Goal: Task Accomplishment & Management: Use online tool/utility

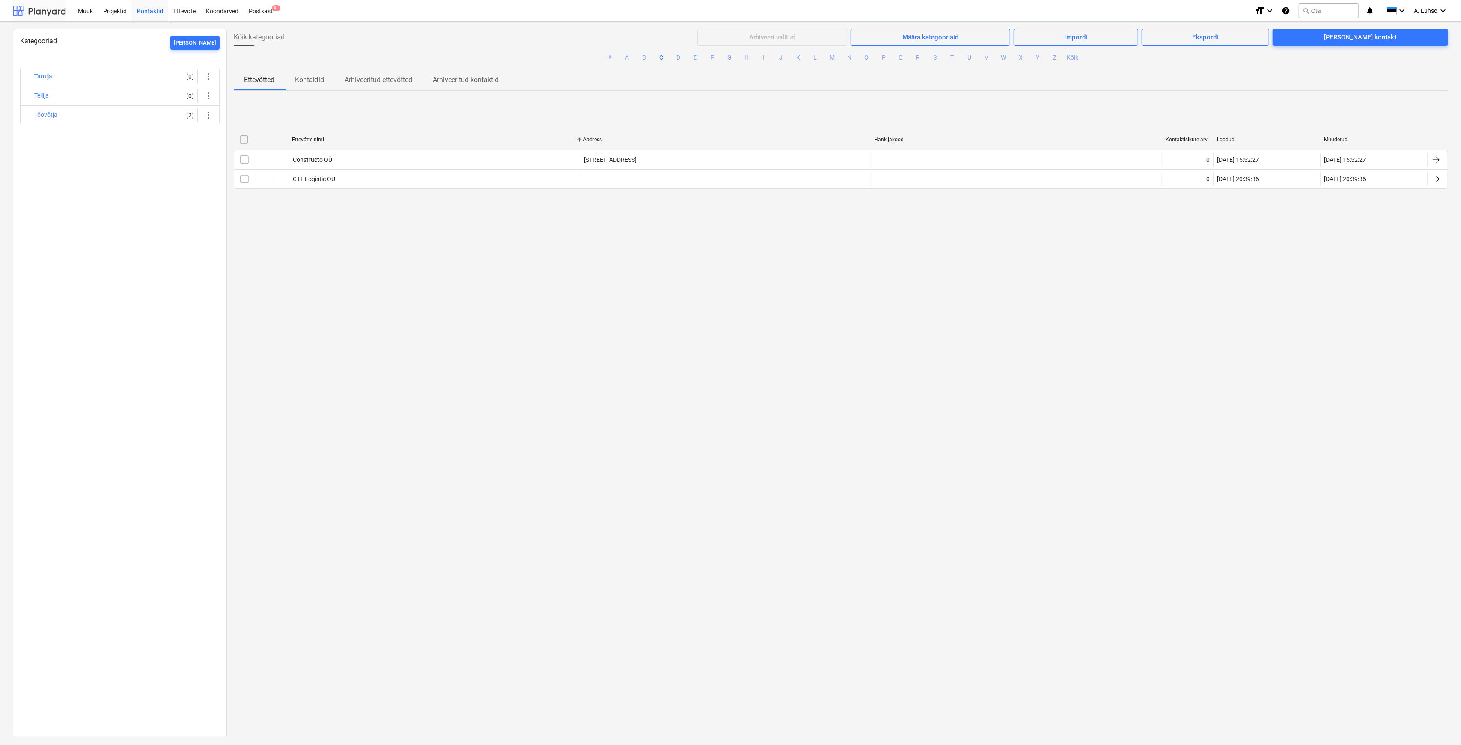
click at [42, 12] on div at bounding box center [39, 10] width 53 height 21
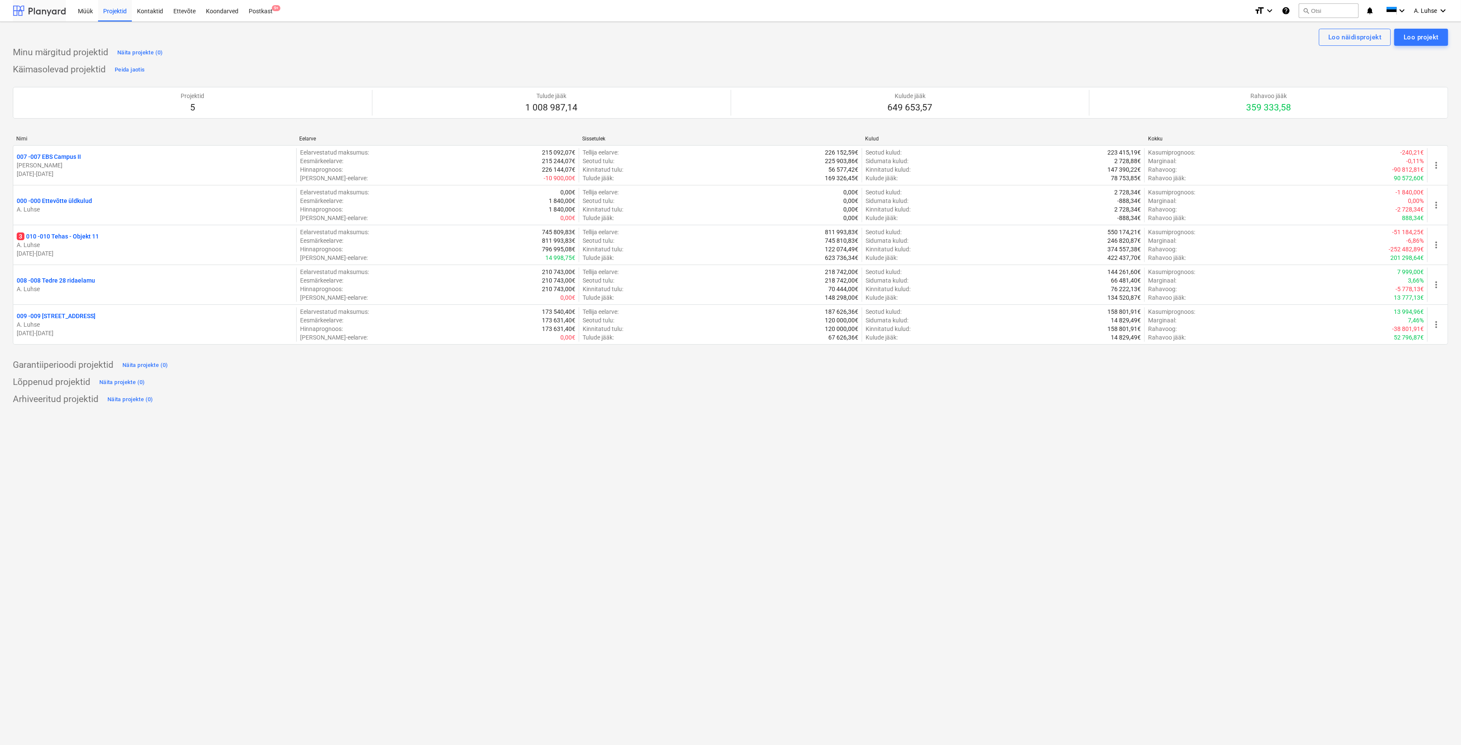
click at [42, 12] on div at bounding box center [39, 10] width 53 height 21
click at [257, 12] on div "Postkast 9+" at bounding box center [261, 11] width 34 height 22
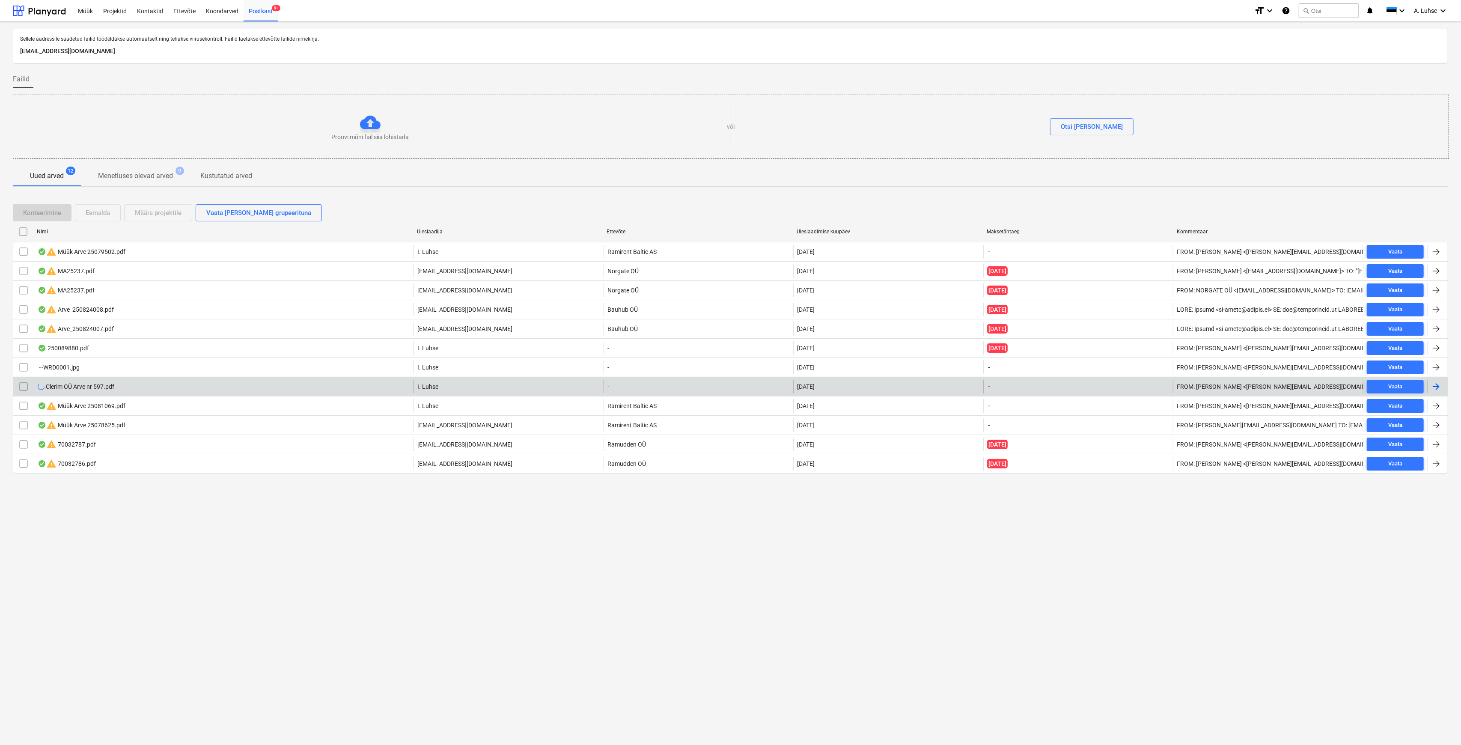
click at [110, 388] on div "Clerim OÜ Arve nr 597.pdf" at bounding box center [76, 386] width 77 height 7
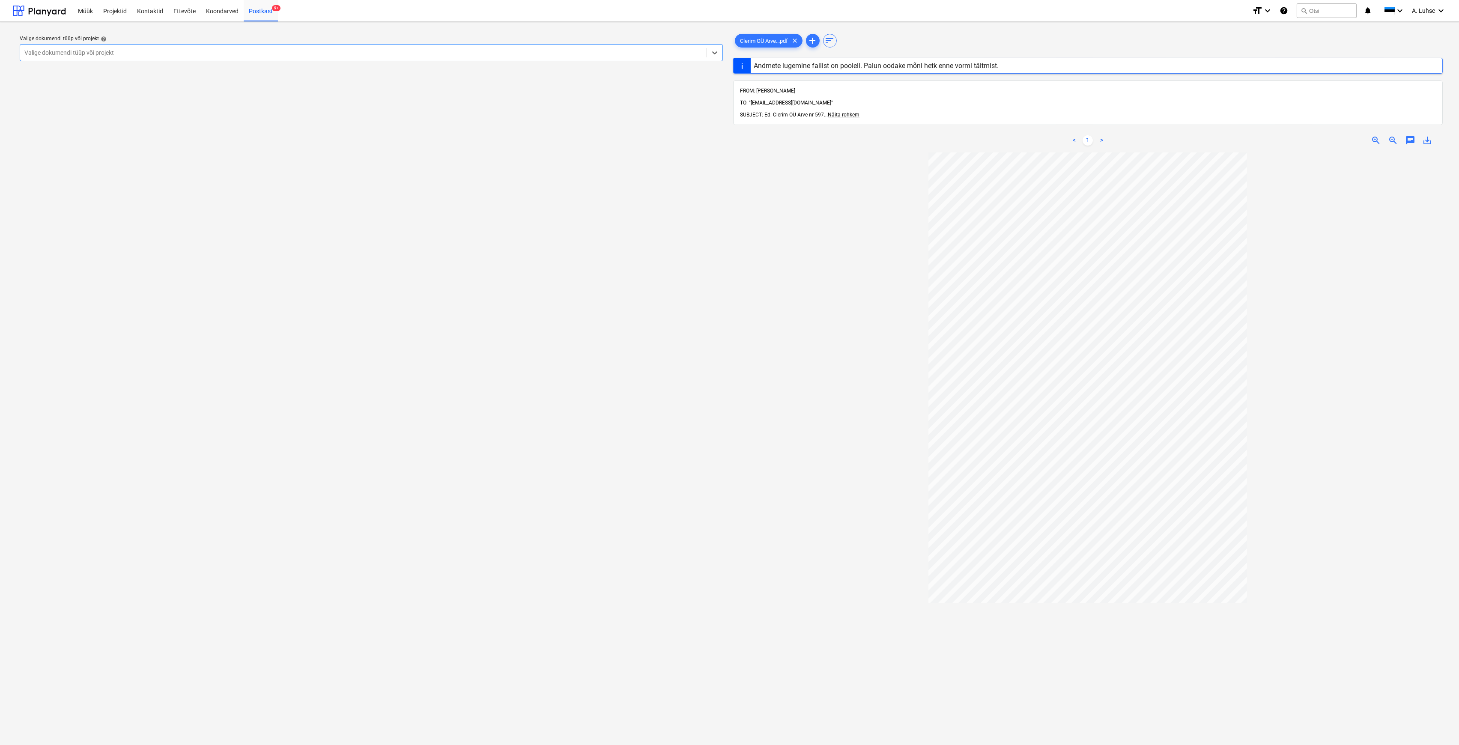
click at [668, 59] on div "Valige dokumendi tüüp või projekt" at bounding box center [371, 52] width 703 height 17
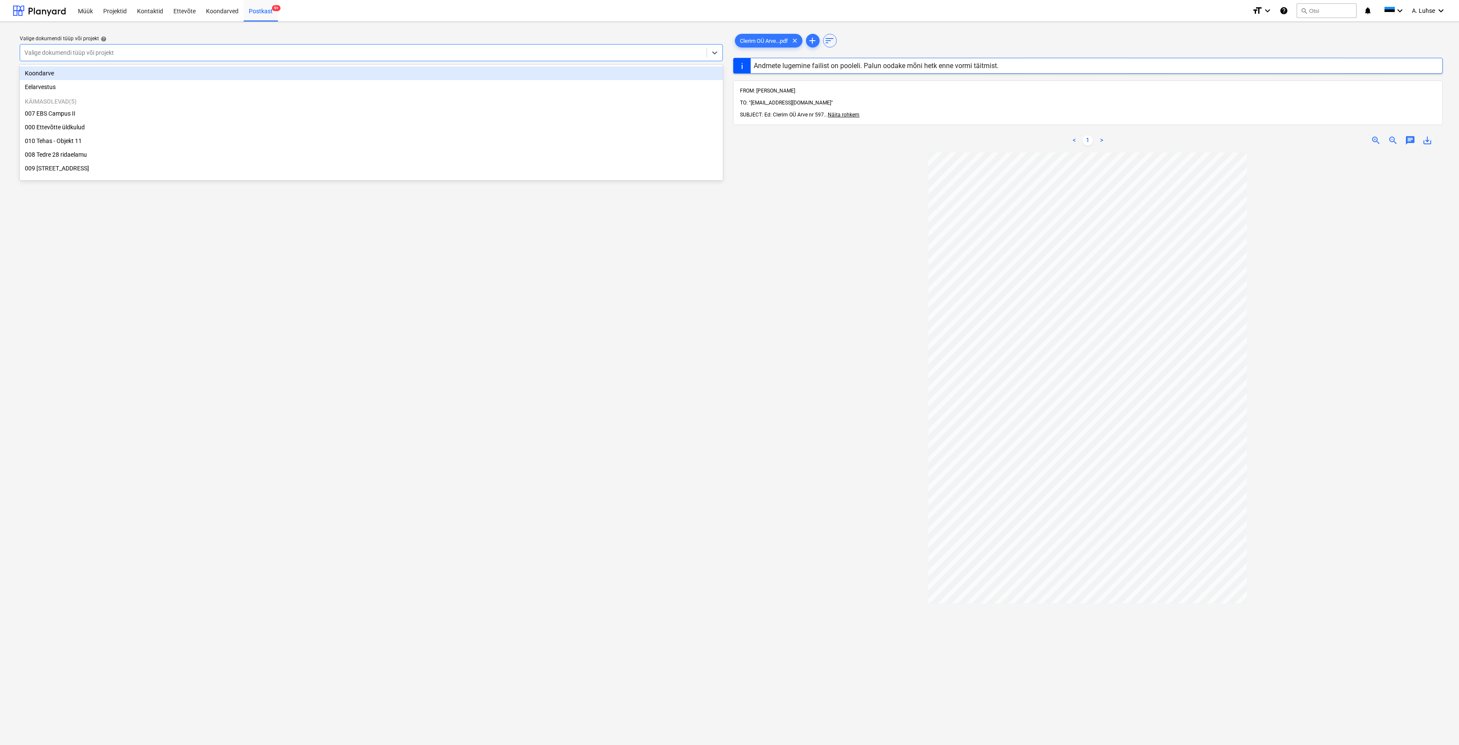
click at [49, 156] on div "008 Tedre 28 ridaelamu" at bounding box center [371, 155] width 703 height 14
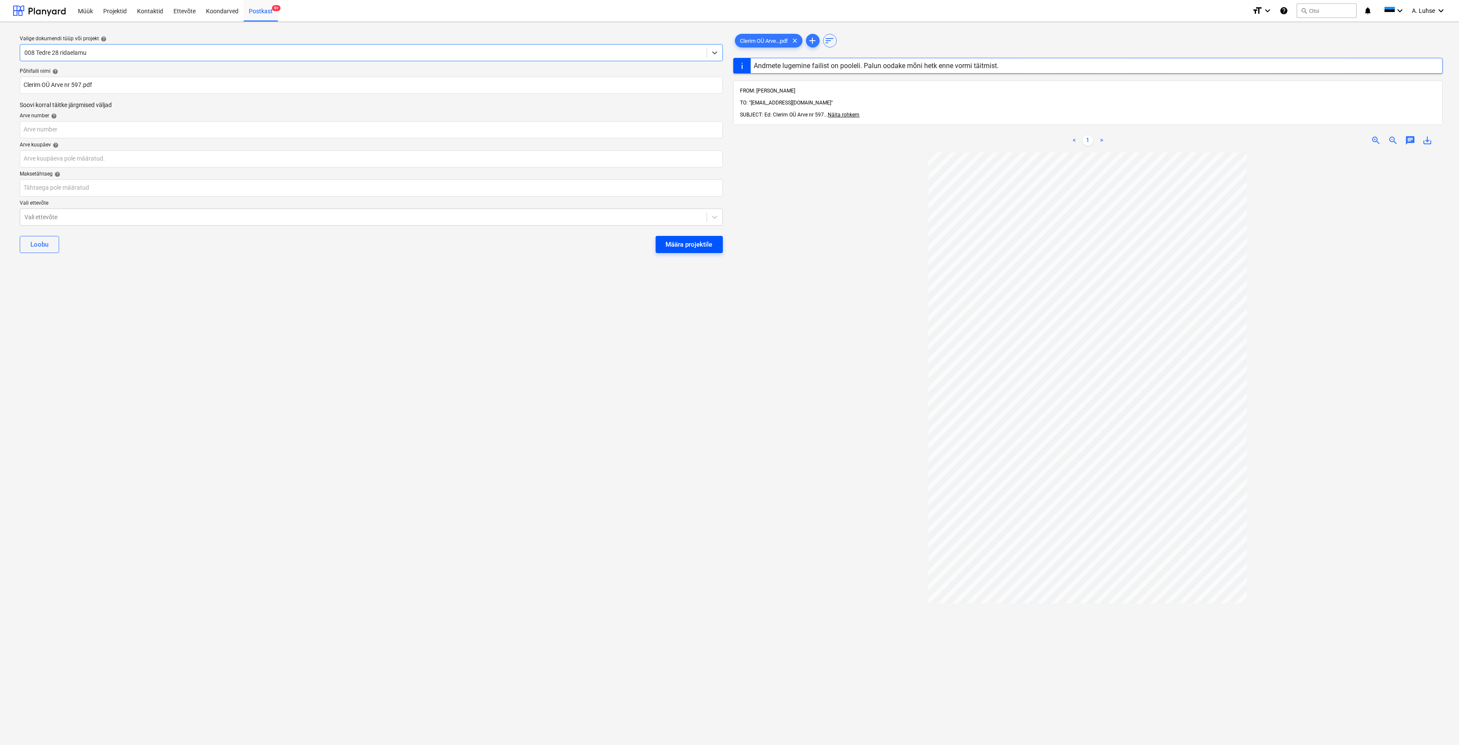
click at [689, 247] on div "Määra projektile" at bounding box center [689, 244] width 47 height 11
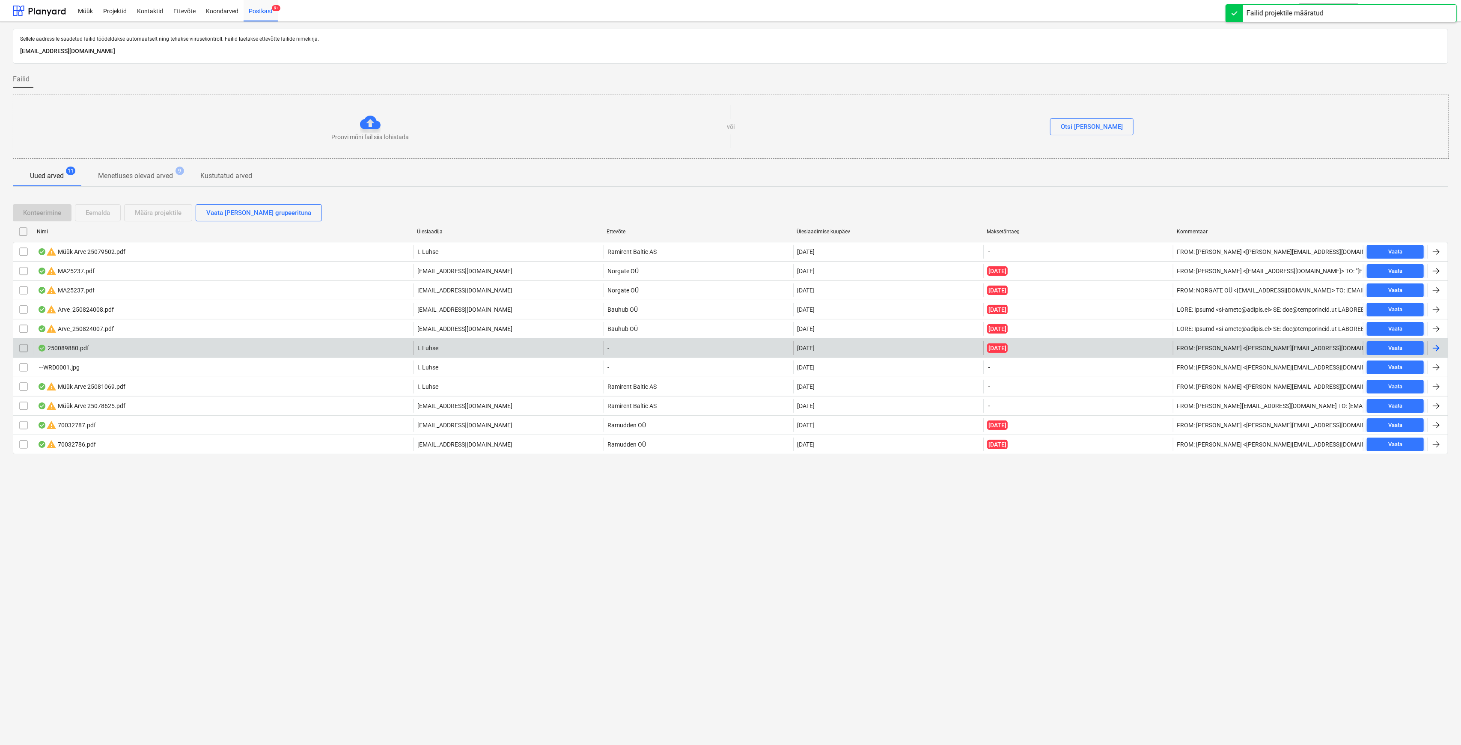
click at [121, 352] on div "250089880.pdf" at bounding box center [224, 348] width 380 height 14
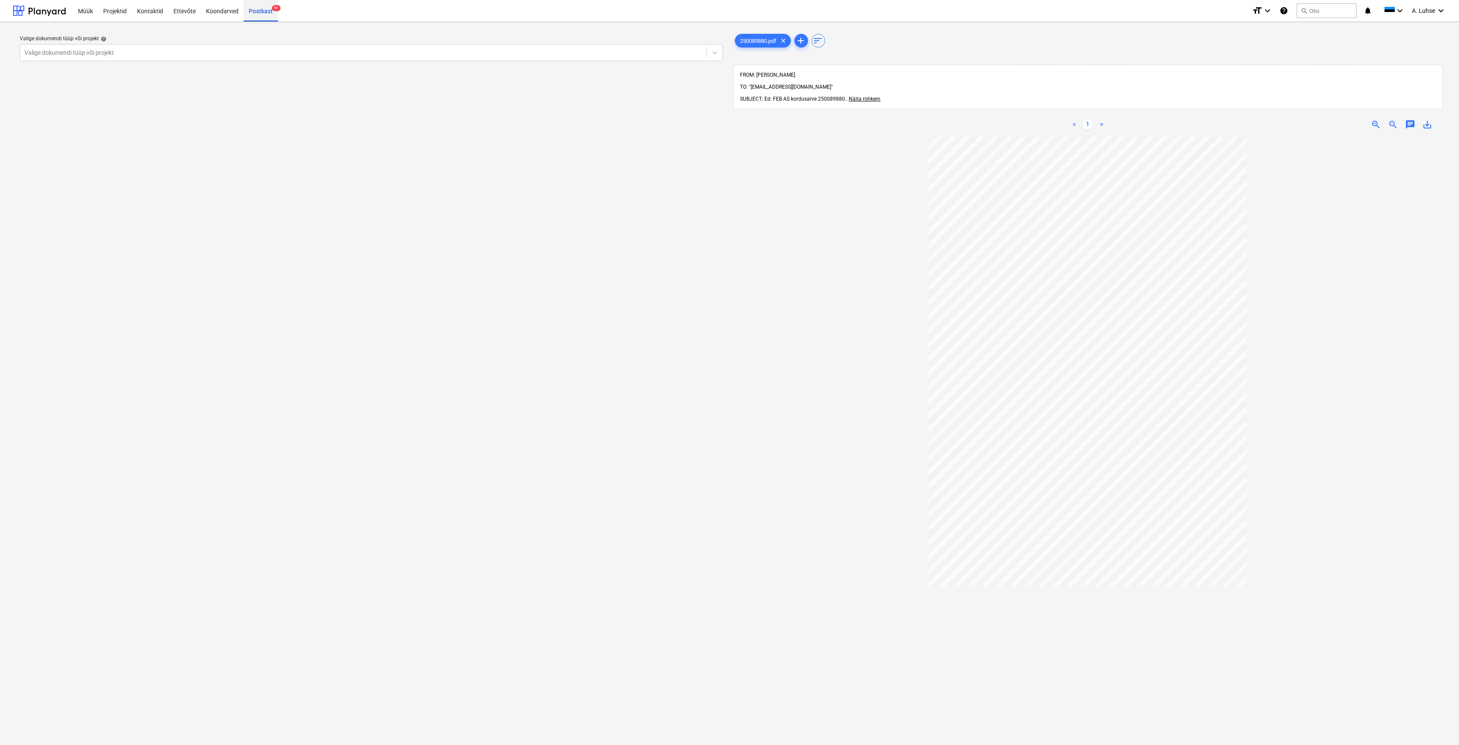
click at [256, 16] on div "Postkast 9+" at bounding box center [261, 11] width 34 height 22
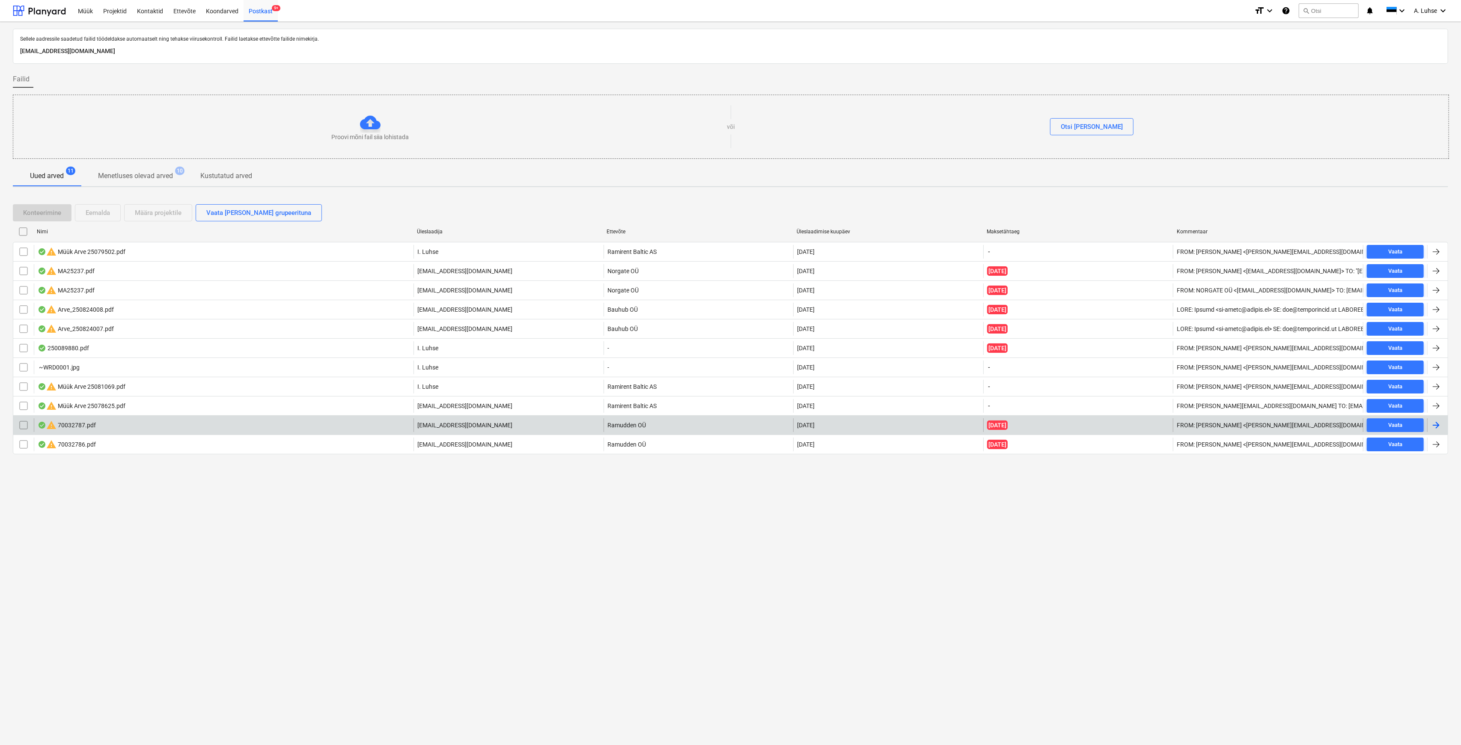
click at [113, 423] on div "warning 70032787.pdf" at bounding box center [224, 425] width 380 height 14
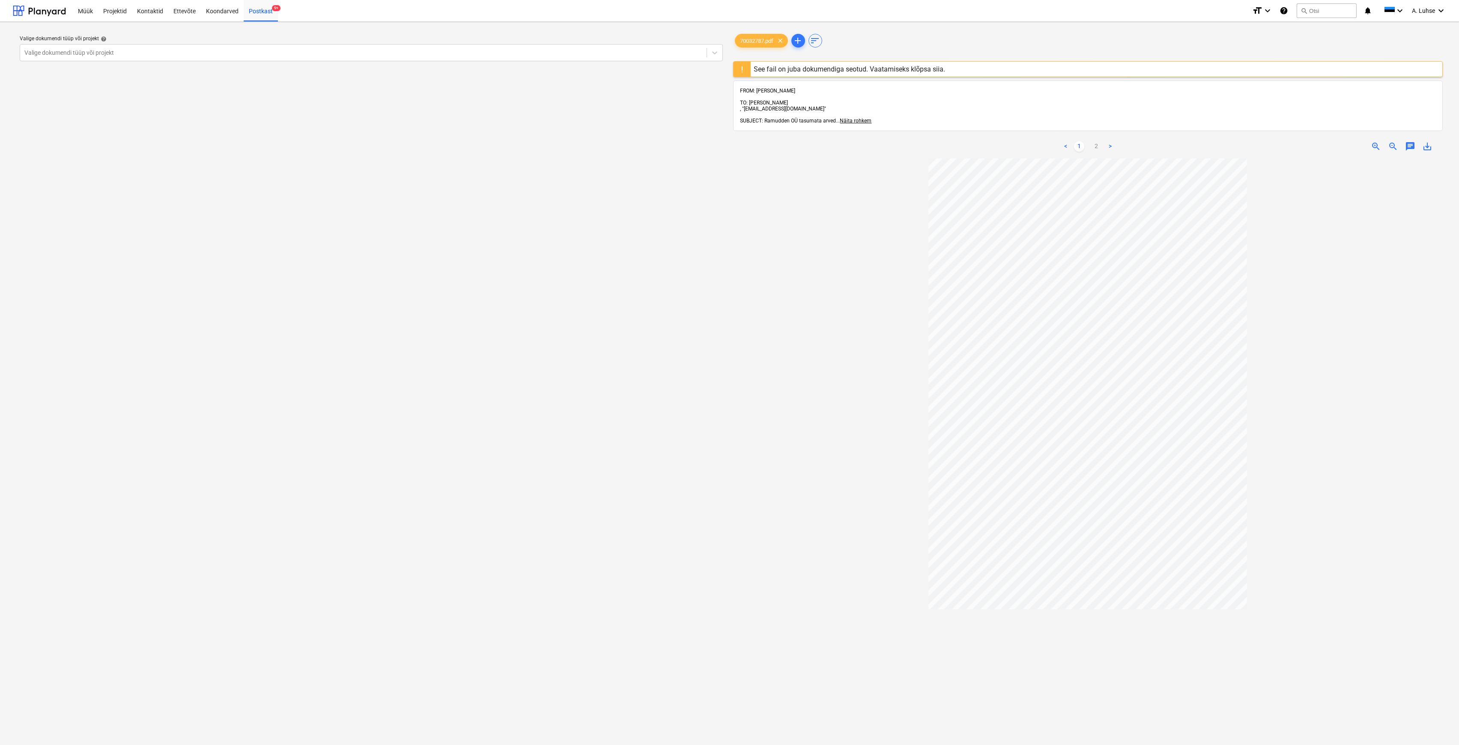
click at [823, 67] on div "See fail on juba dokumendiga seotud. Vaatamiseks klõpsa siia." at bounding box center [849, 69] width 191 height 8
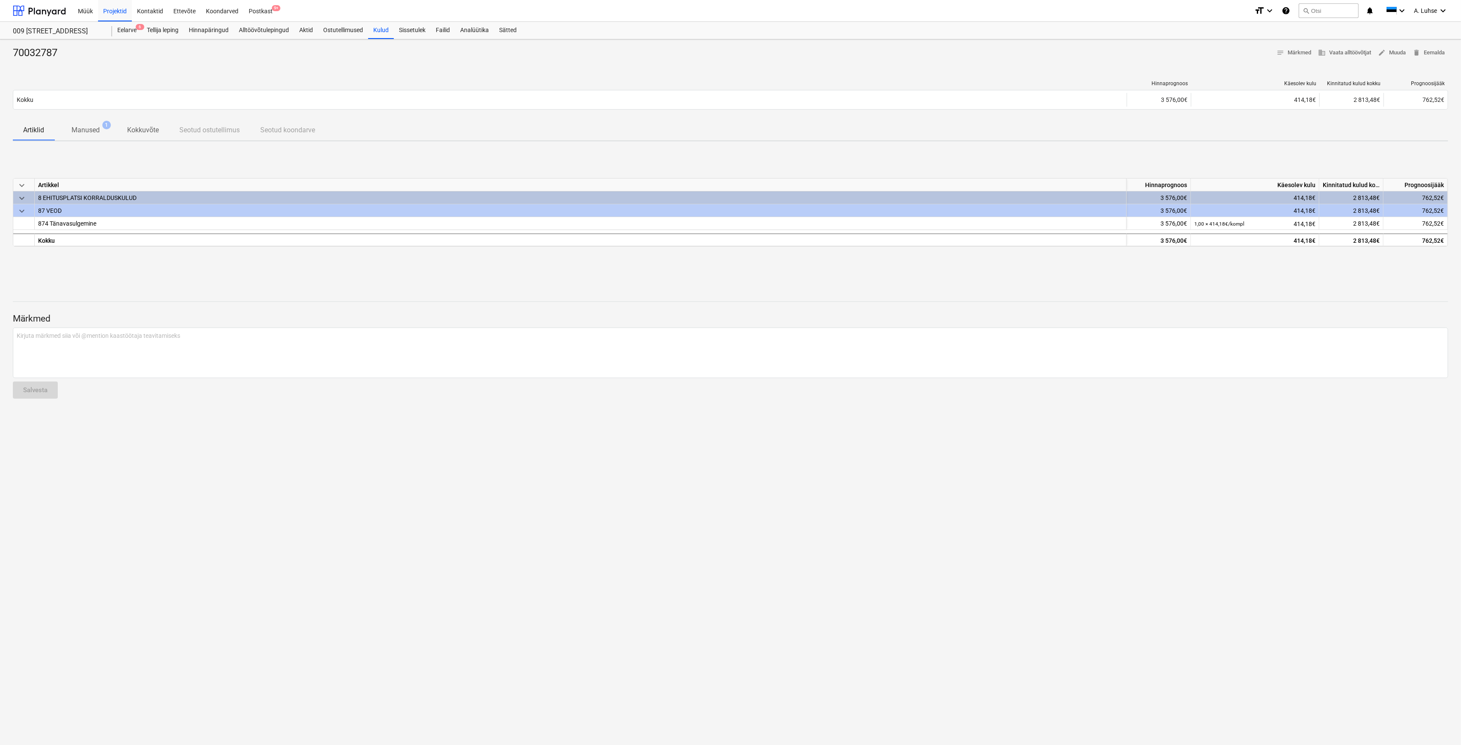
click at [84, 129] on p "Manused" at bounding box center [86, 130] width 28 height 10
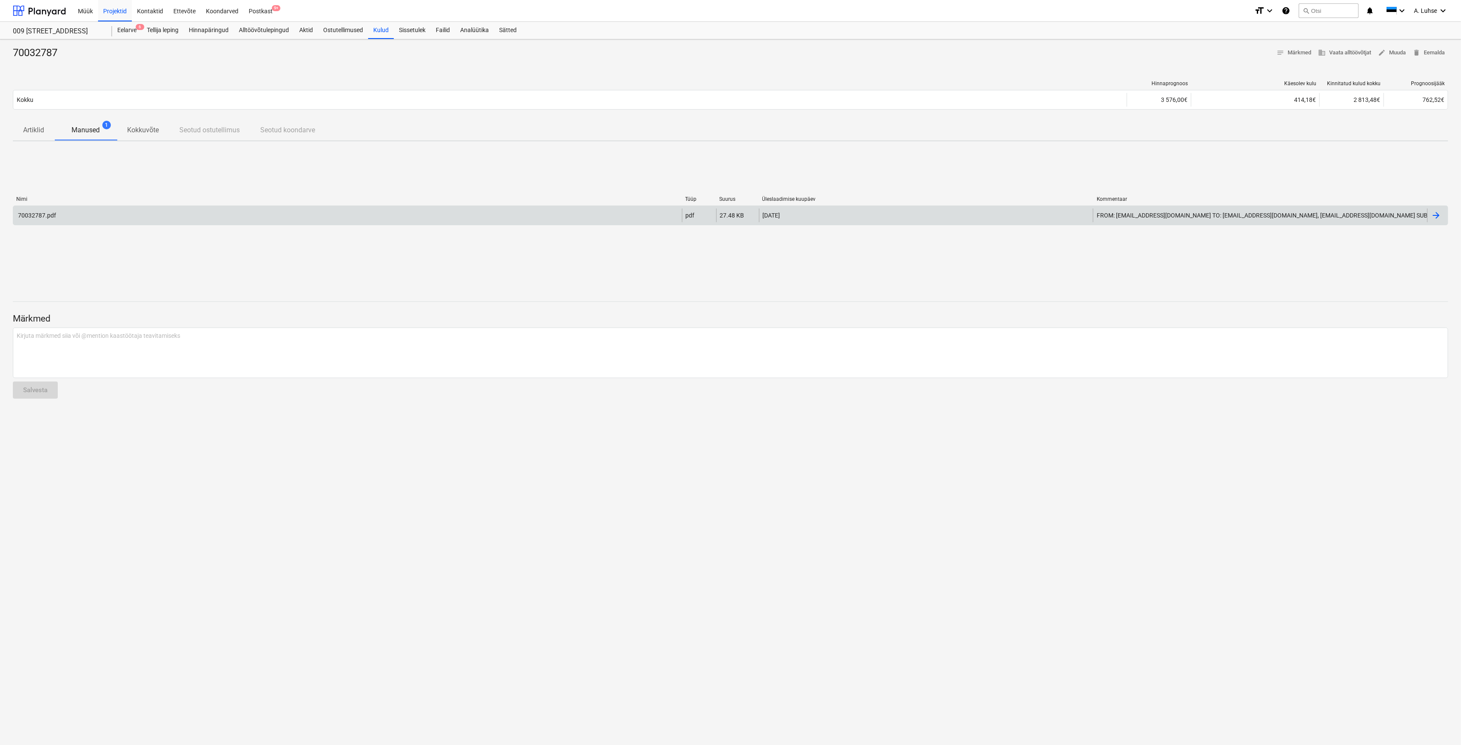
click at [158, 215] on div "70032787.pdf" at bounding box center [347, 216] width 669 height 14
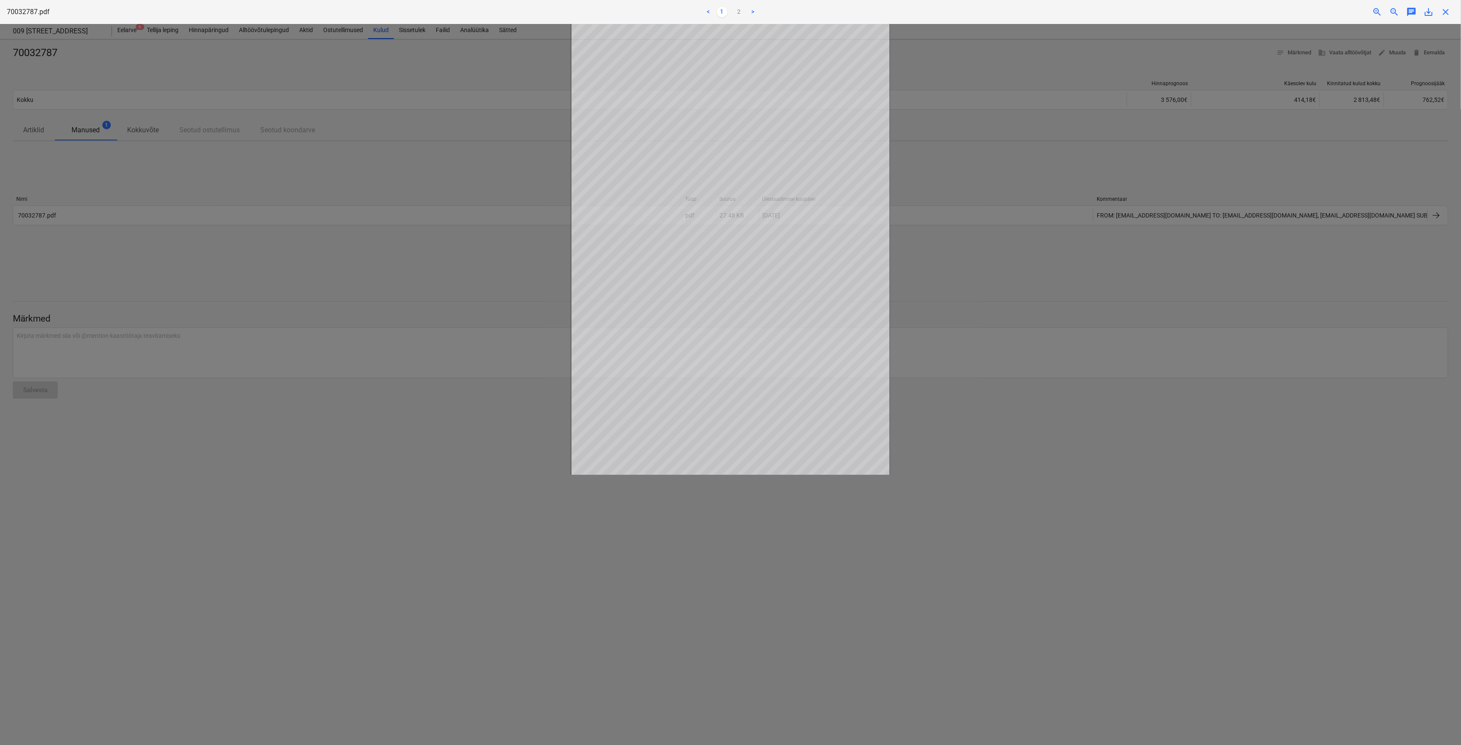
click at [236, 177] on div at bounding box center [730, 384] width 1461 height 721
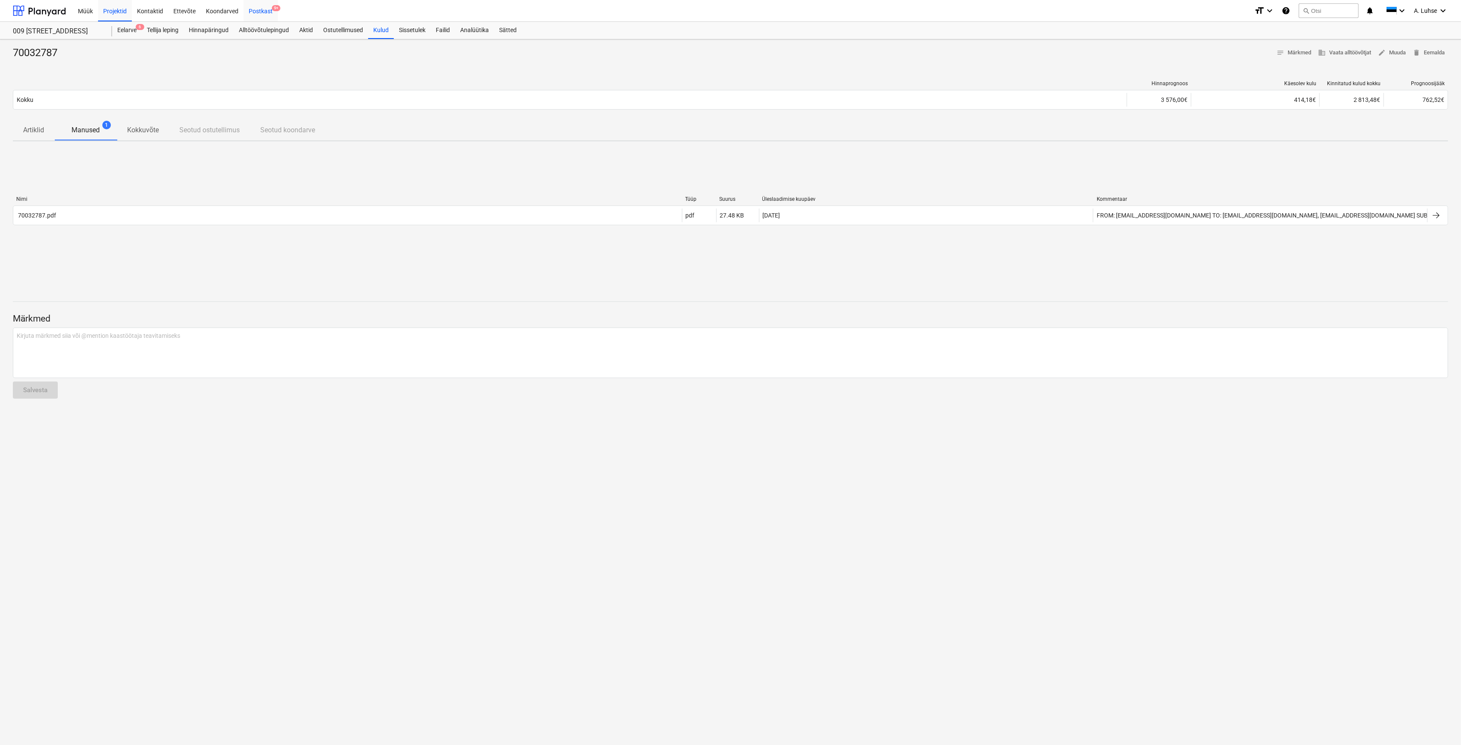
click at [261, 9] on div "Postkast 9+" at bounding box center [261, 11] width 34 height 22
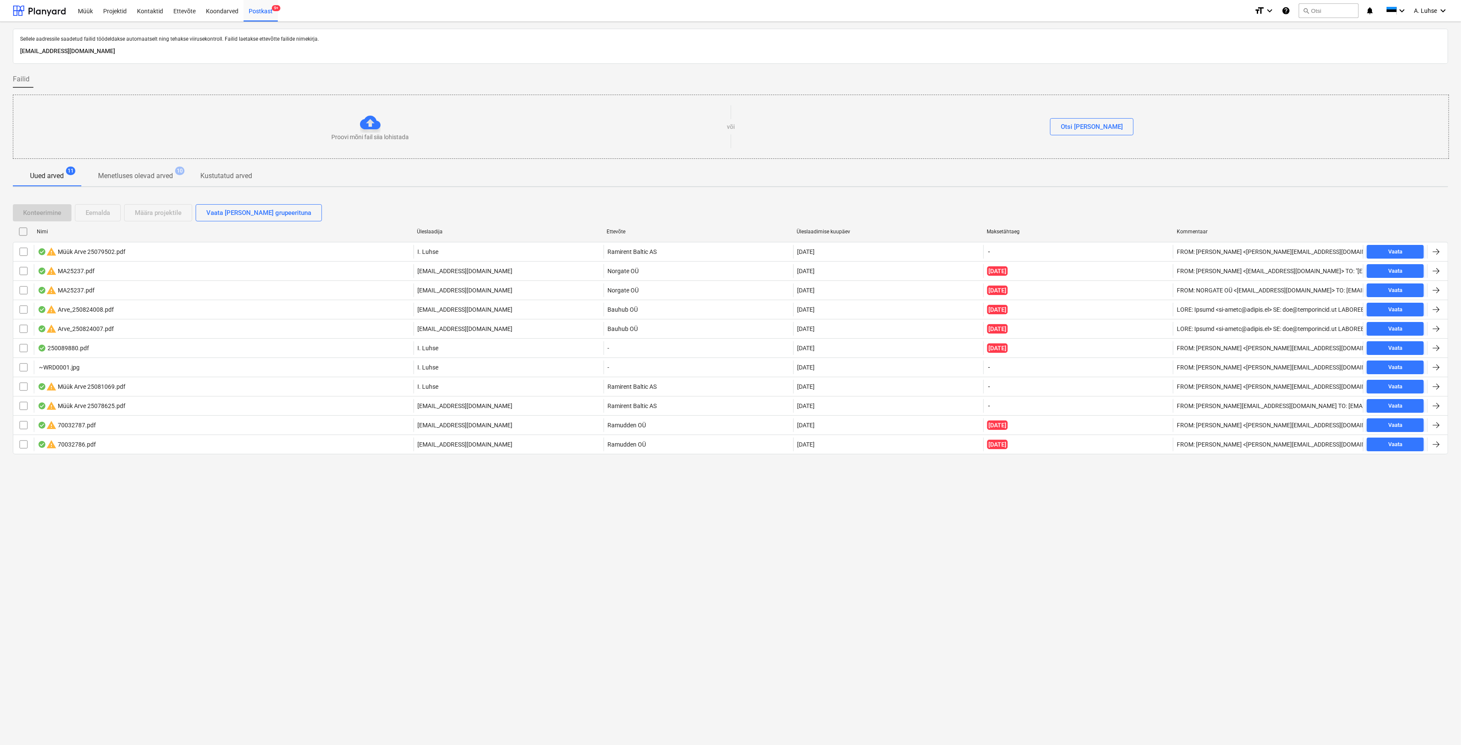
click at [25, 231] on input "checkbox" at bounding box center [23, 232] width 14 height 14
click at [108, 210] on div "Eemalda" at bounding box center [98, 212] width 24 height 11
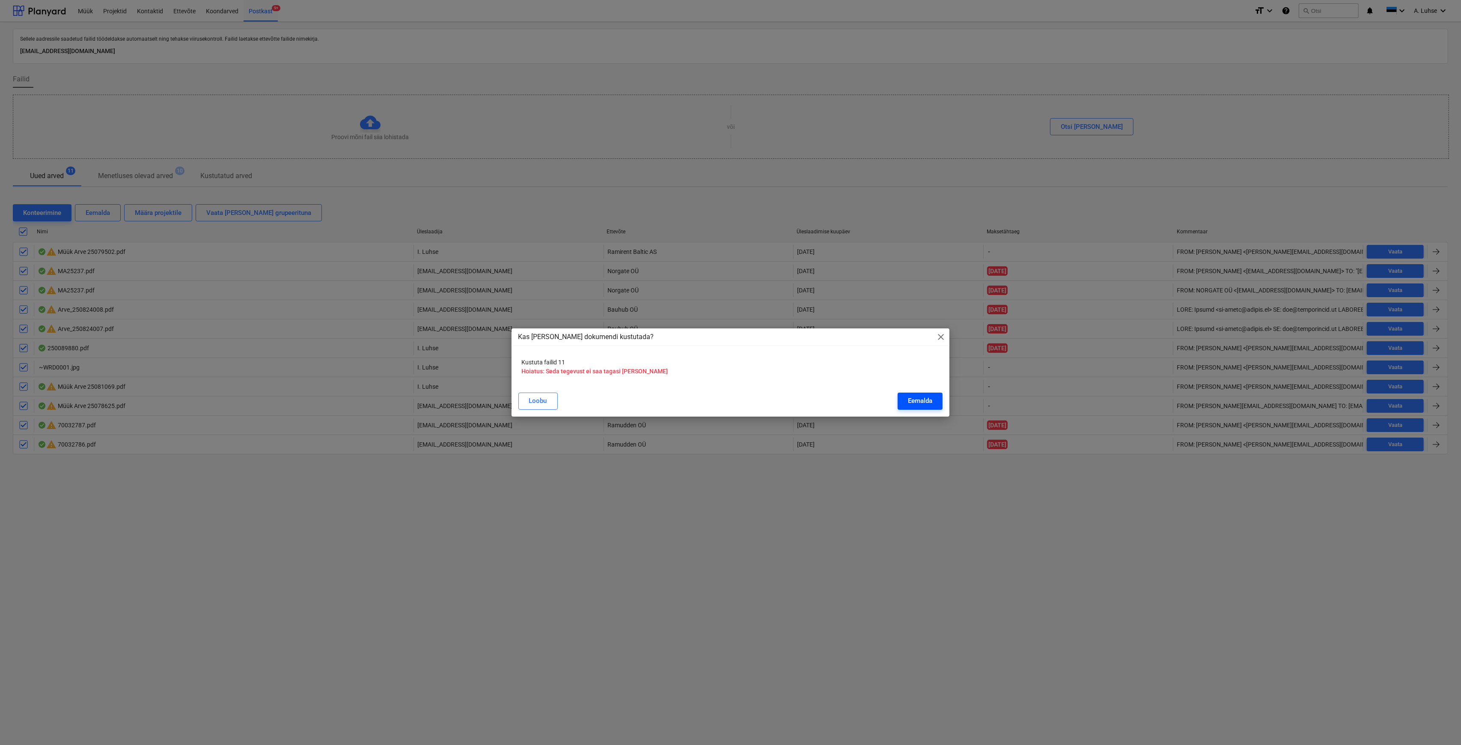
click at [930, 403] on div "Eemalda" at bounding box center [920, 400] width 24 height 11
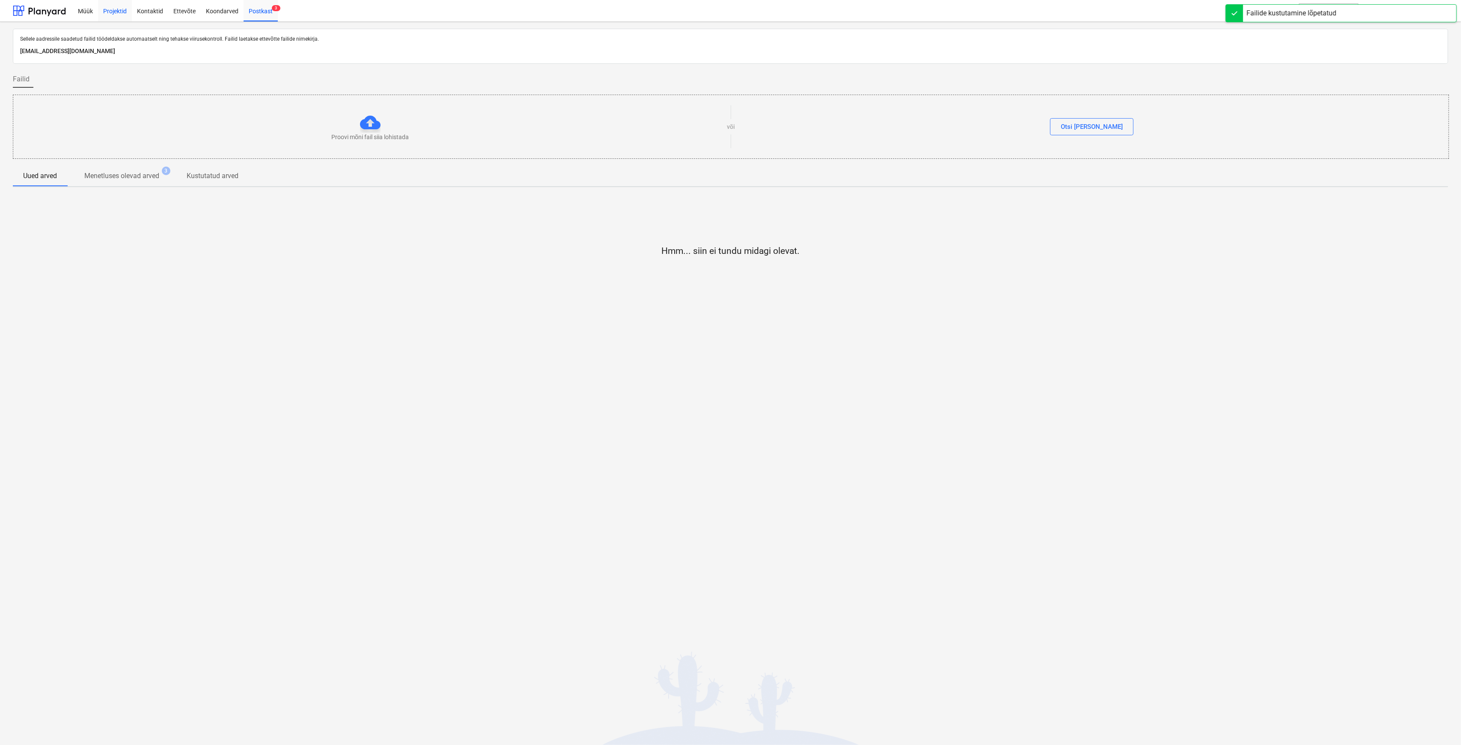
click at [117, 10] on div "Projektid" at bounding box center [115, 11] width 34 height 22
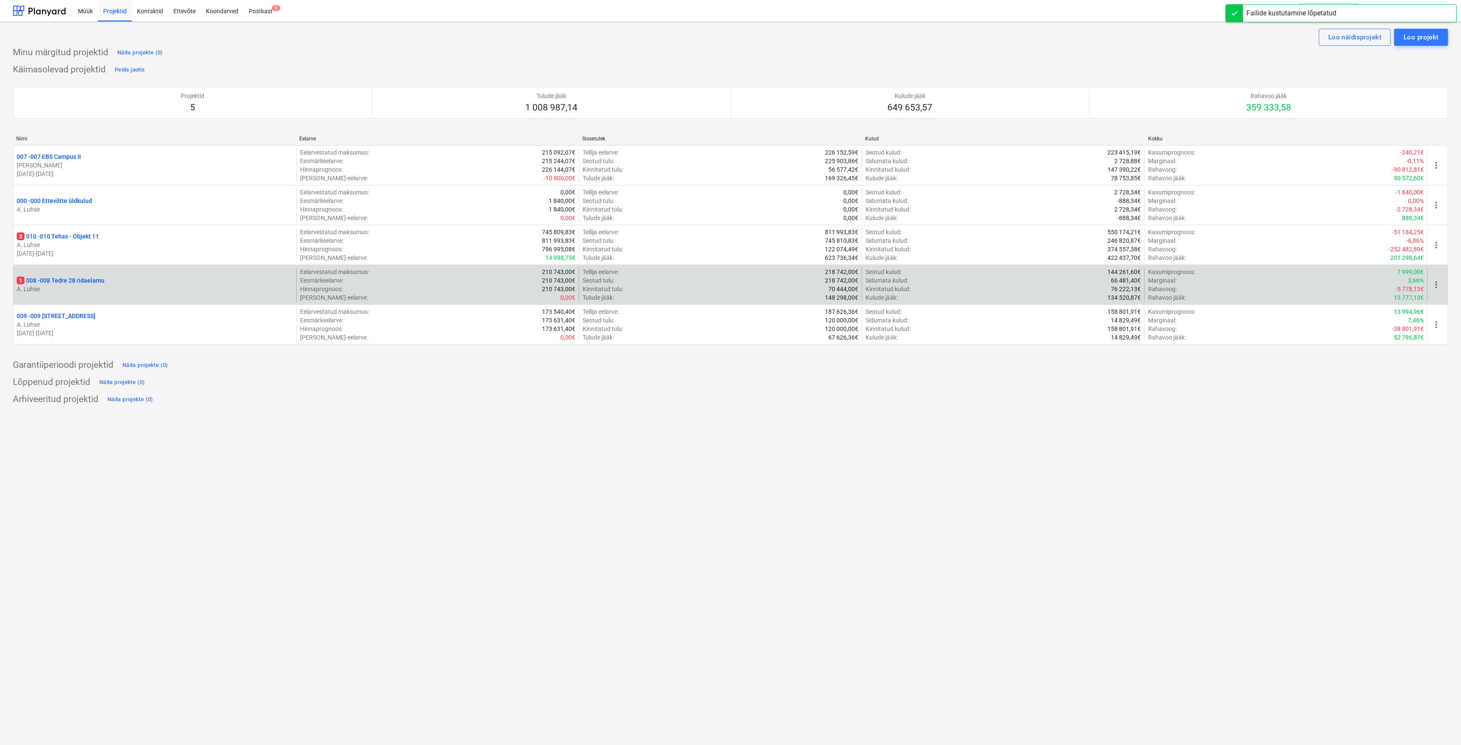
click at [68, 282] on p "1 008 - 008 Tedre 28 ridaelamu" at bounding box center [61, 280] width 88 height 9
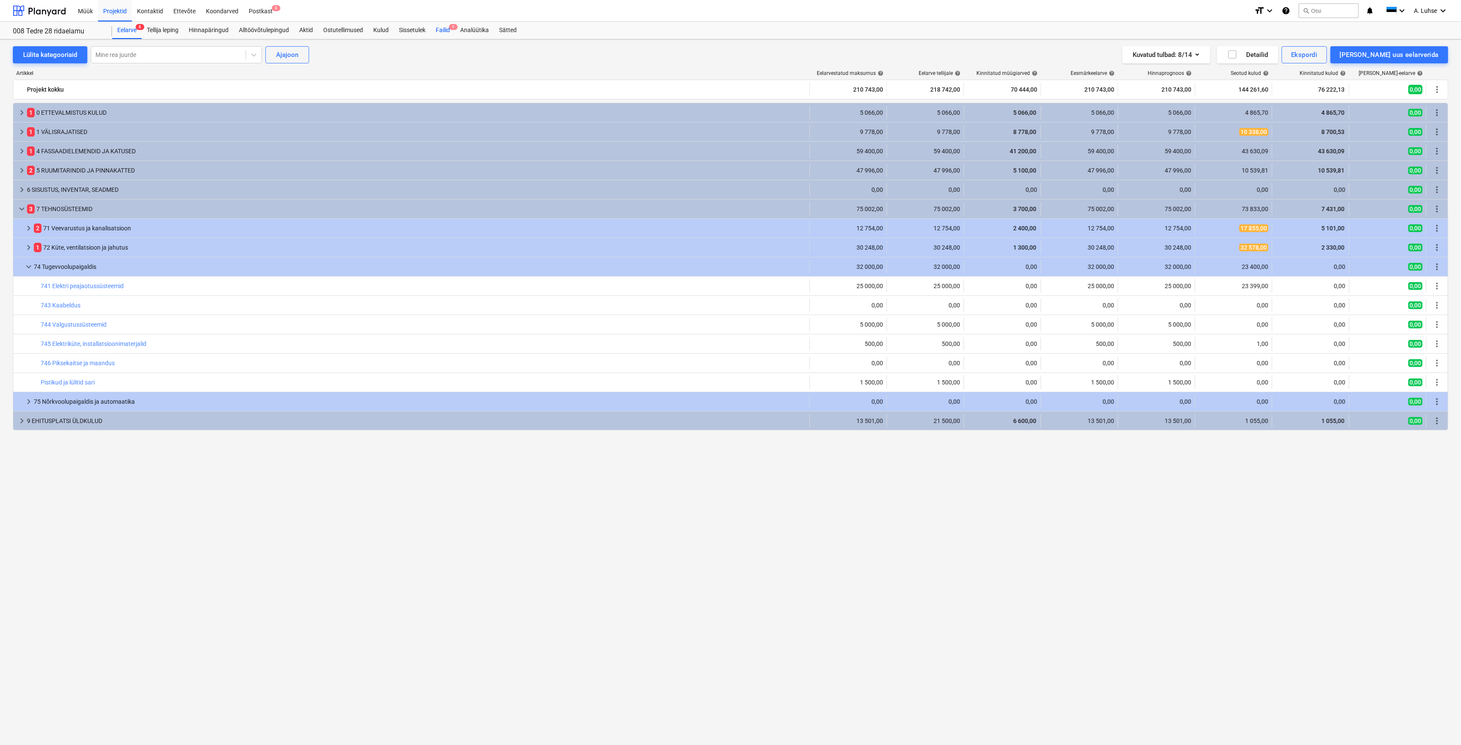
click at [458, 29] on span "1" at bounding box center [453, 27] width 9 height 6
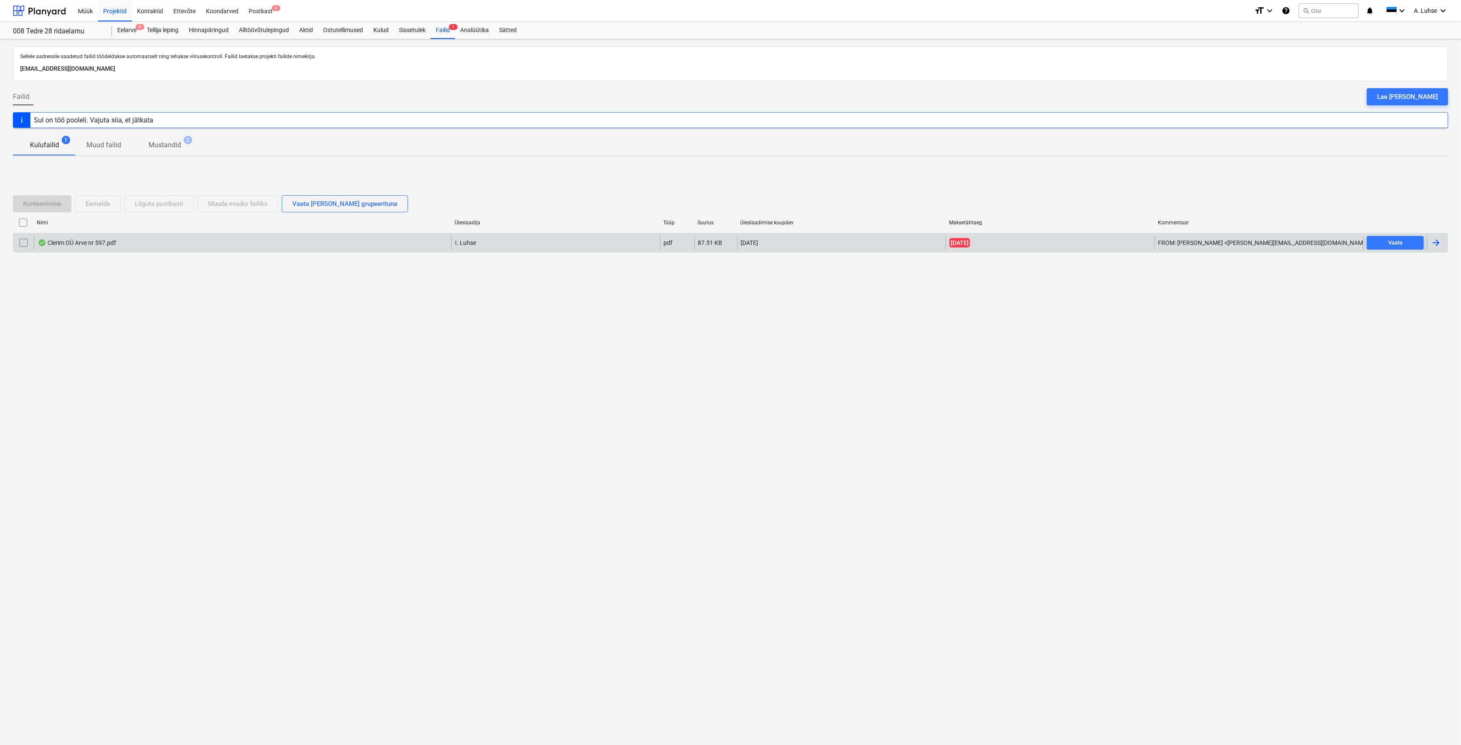
click at [249, 243] on div "Clerim OÜ Arve nr 597.pdf" at bounding box center [242, 243] width 417 height 14
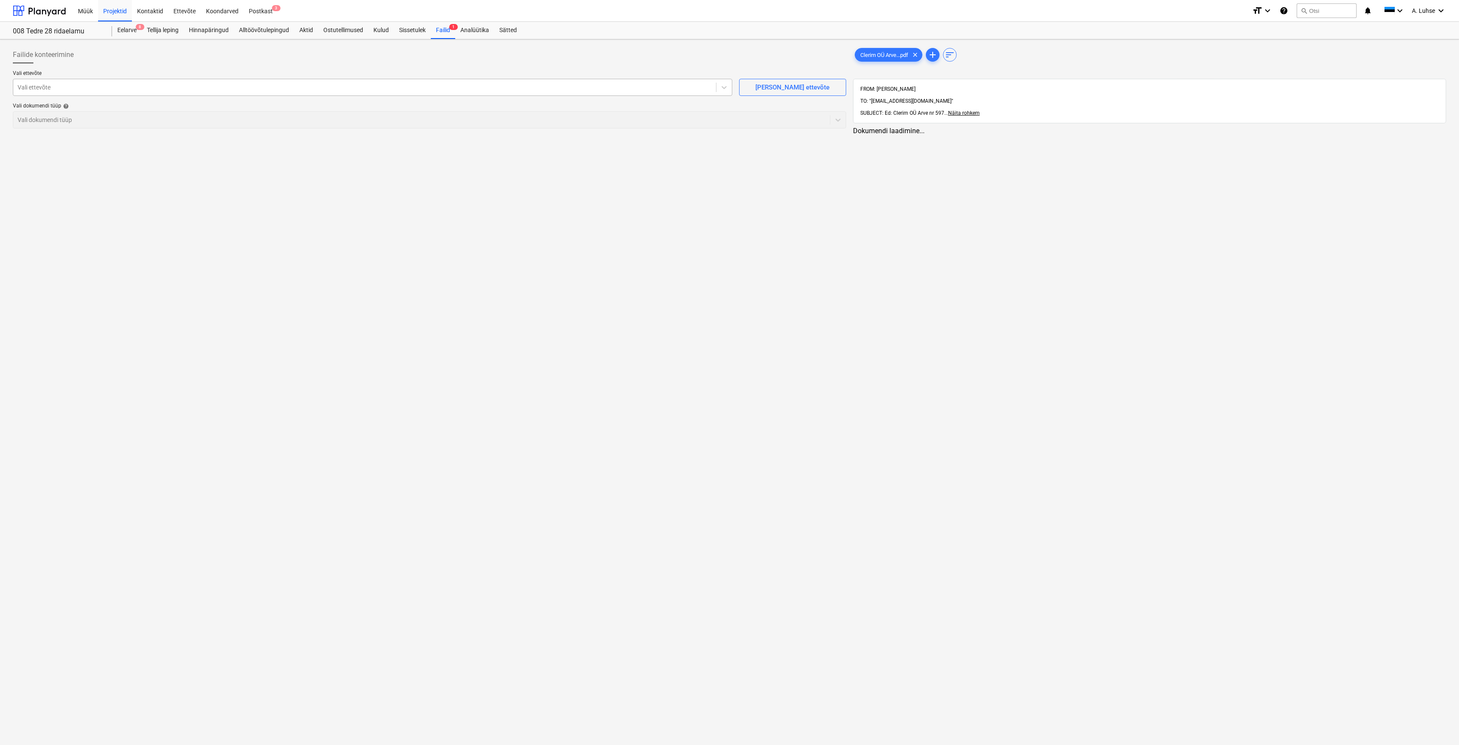
click at [290, 91] on div at bounding box center [365, 87] width 694 height 9
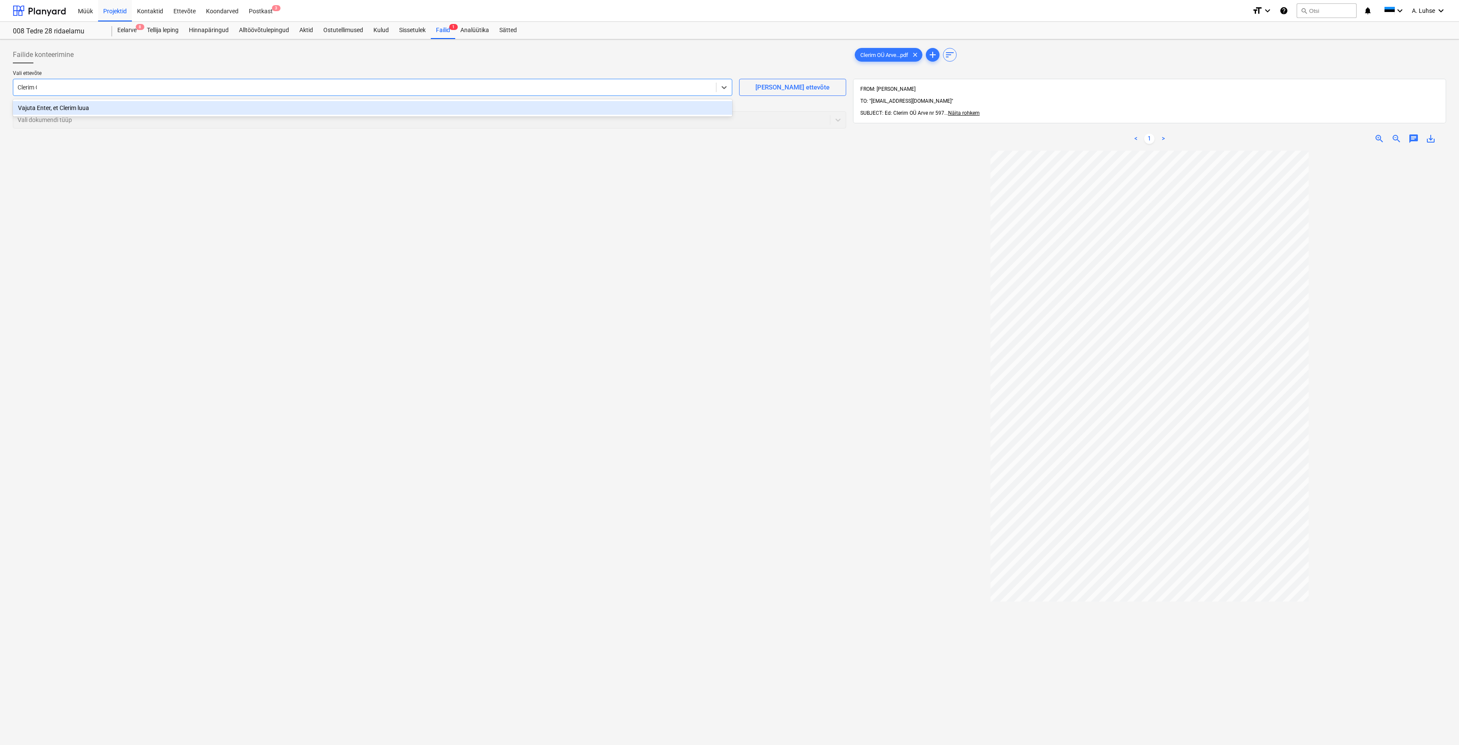
type input "Clerim OÜ"
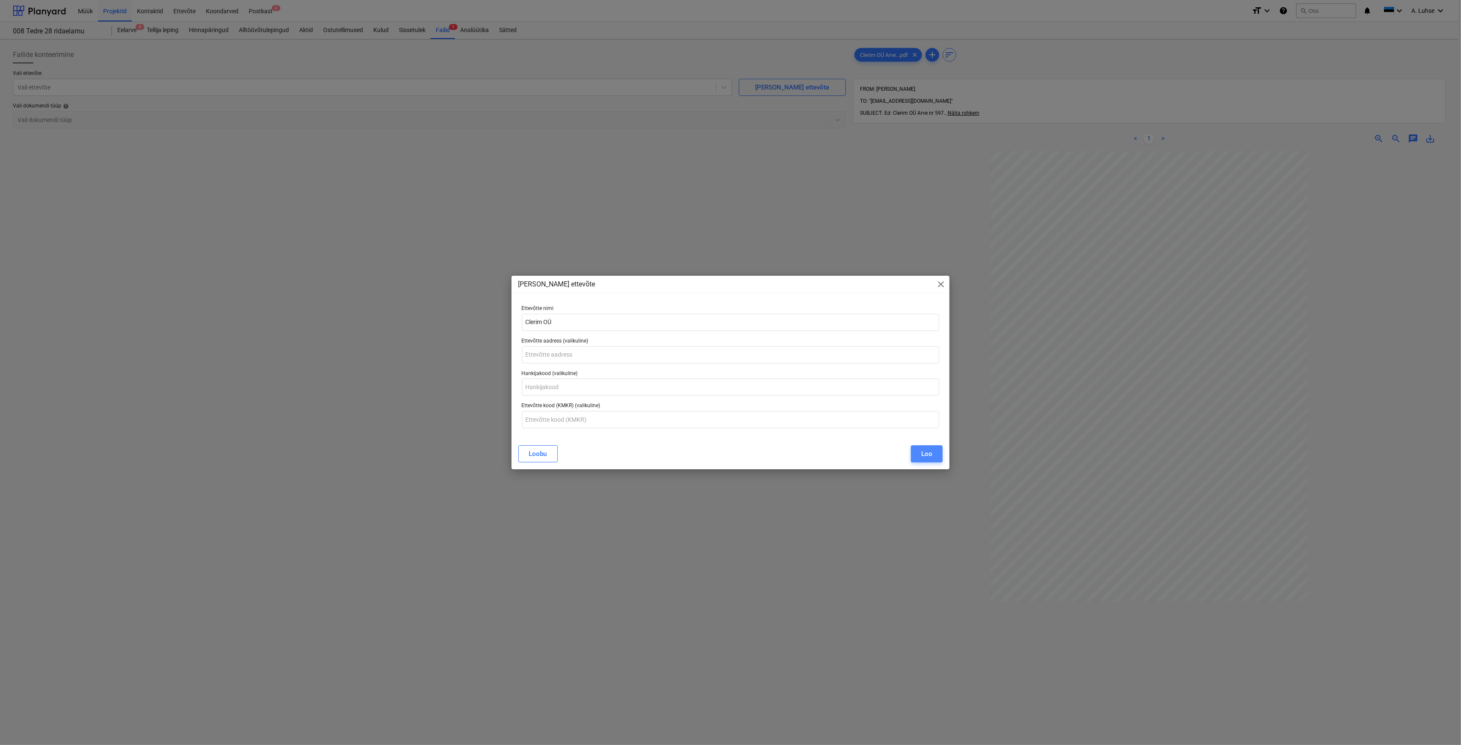
click at [920, 460] on button "Loo" at bounding box center [927, 453] width 32 height 17
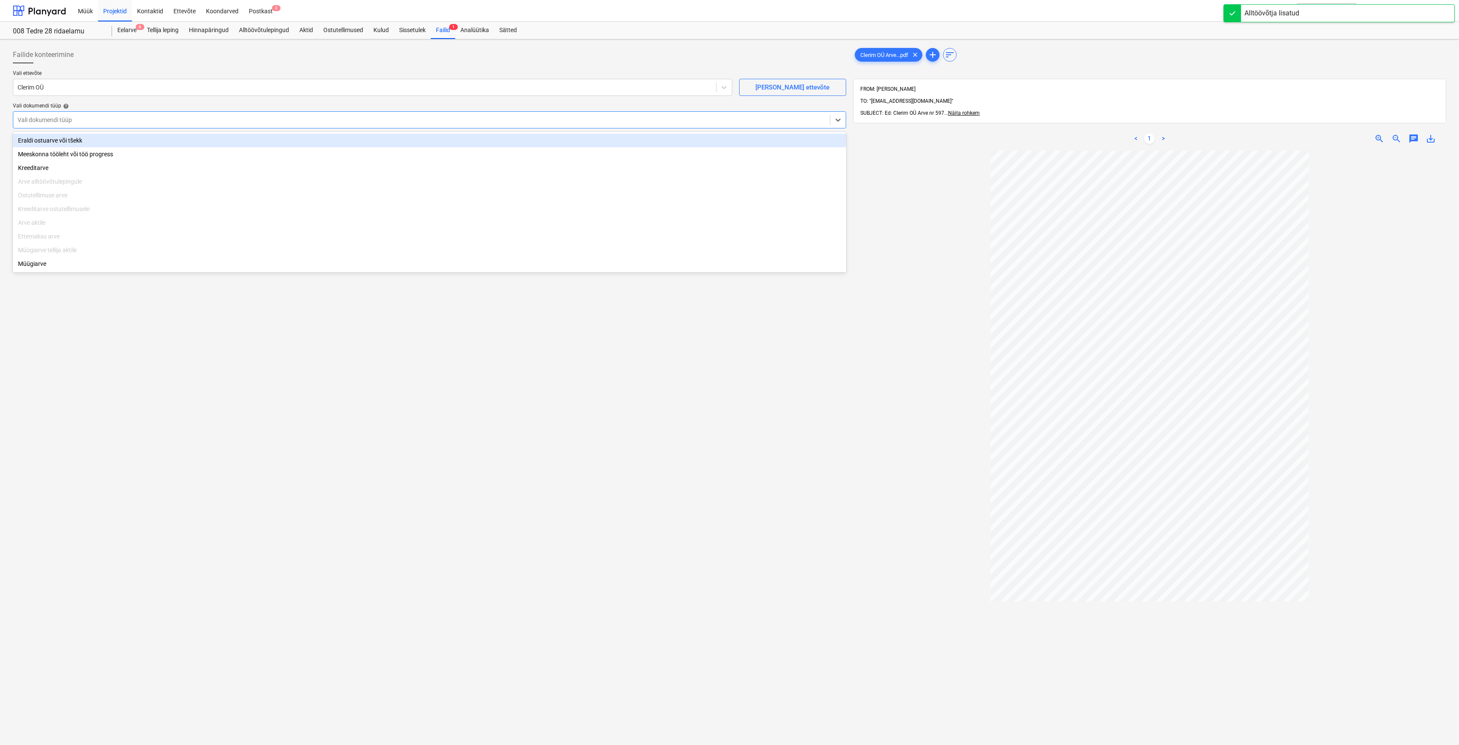
click at [243, 121] on div at bounding box center [422, 120] width 808 height 9
click at [230, 143] on div "Eraldi ostuarve või tšekk" at bounding box center [429, 141] width 833 height 14
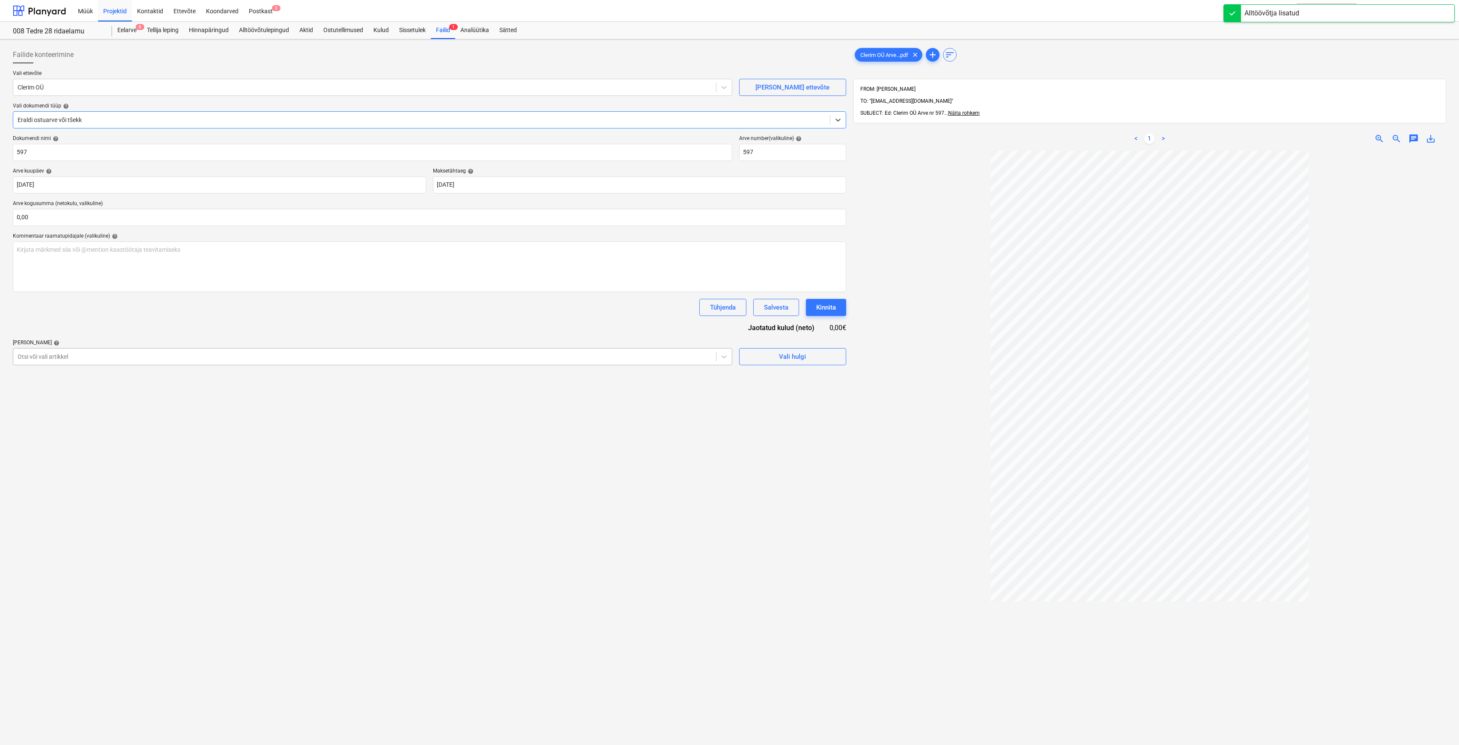
click at [157, 354] on div at bounding box center [365, 356] width 694 height 9
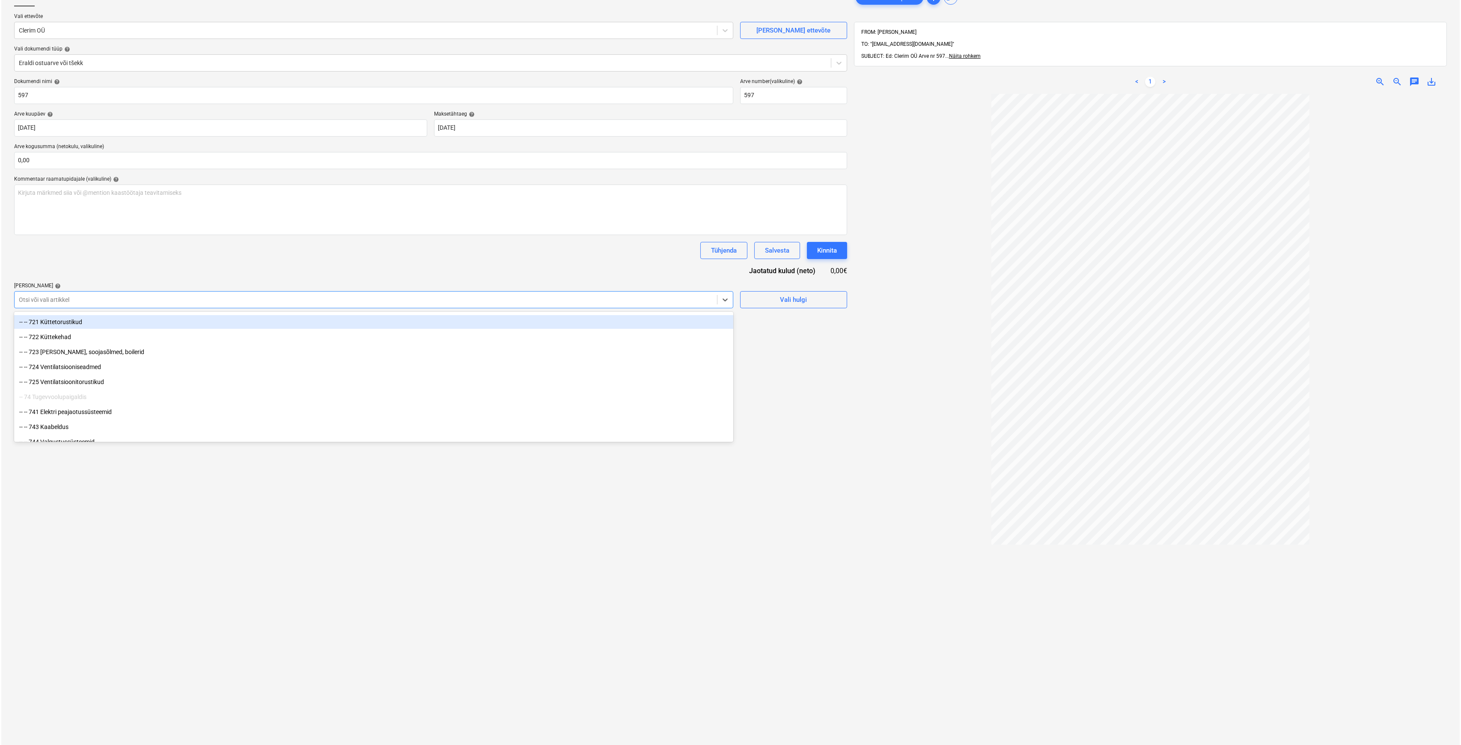
scroll to position [1079, 0]
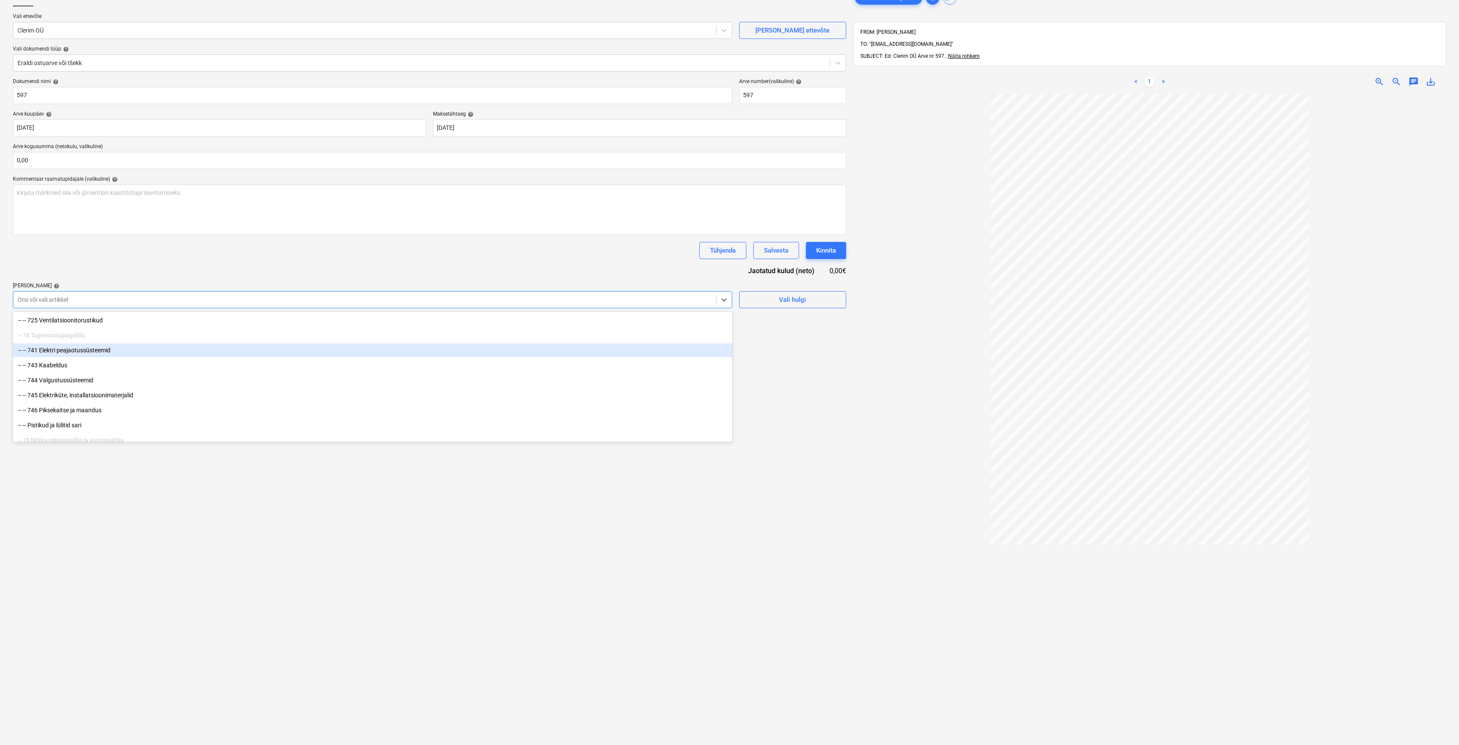
click at [161, 351] on div "-- -- 741 Elektri peajaotussüsteemid" at bounding box center [372, 350] width 719 height 14
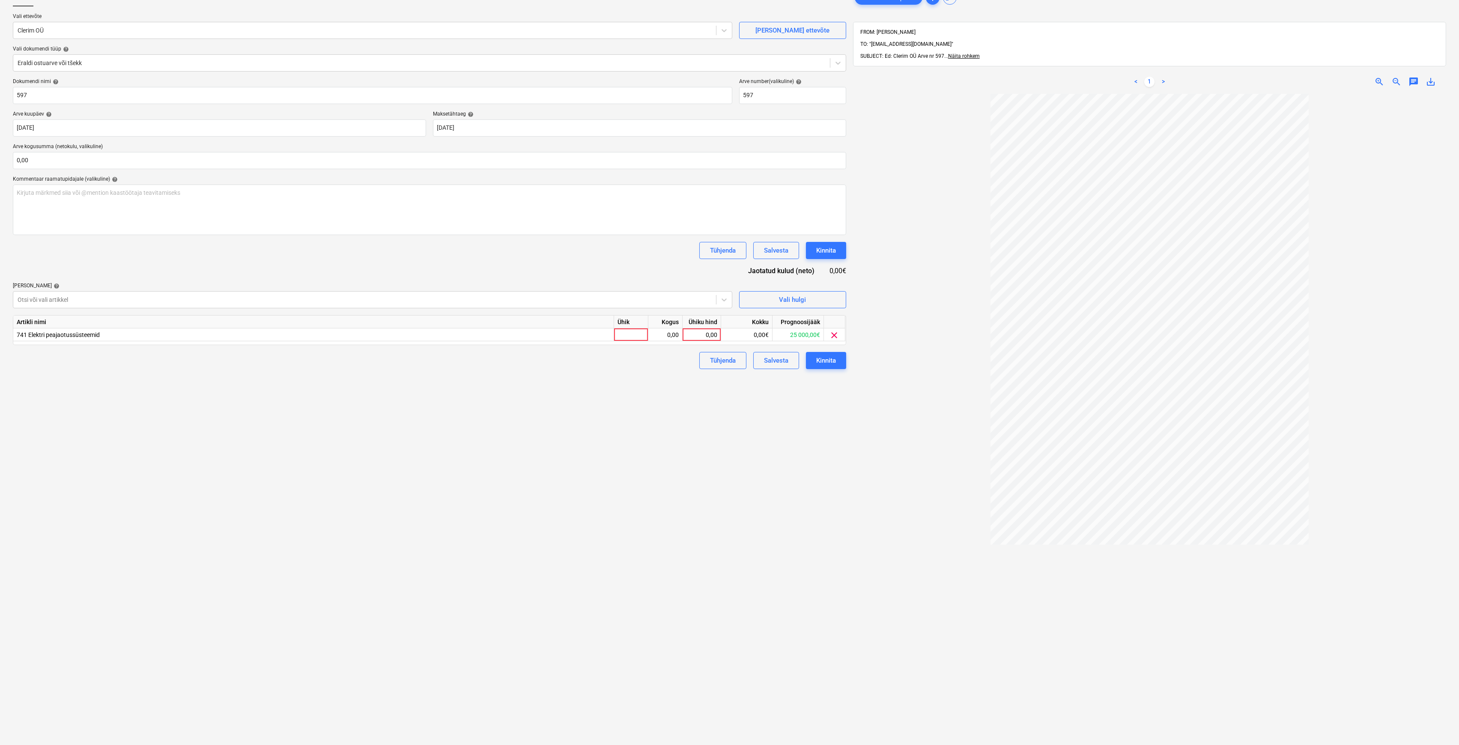
click at [820, 421] on div "Failide konteerimine Vali ettevõte Clerim OÜ [PERSON_NAME] uus ettevõte Vali do…" at bounding box center [429, 402] width 840 height 832
click at [634, 337] on div at bounding box center [631, 334] width 34 height 13
type input "kompl"
type input "6103"
click at [833, 358] on div "Kinnita" at bounding box center [826, 360] width 20 height 11
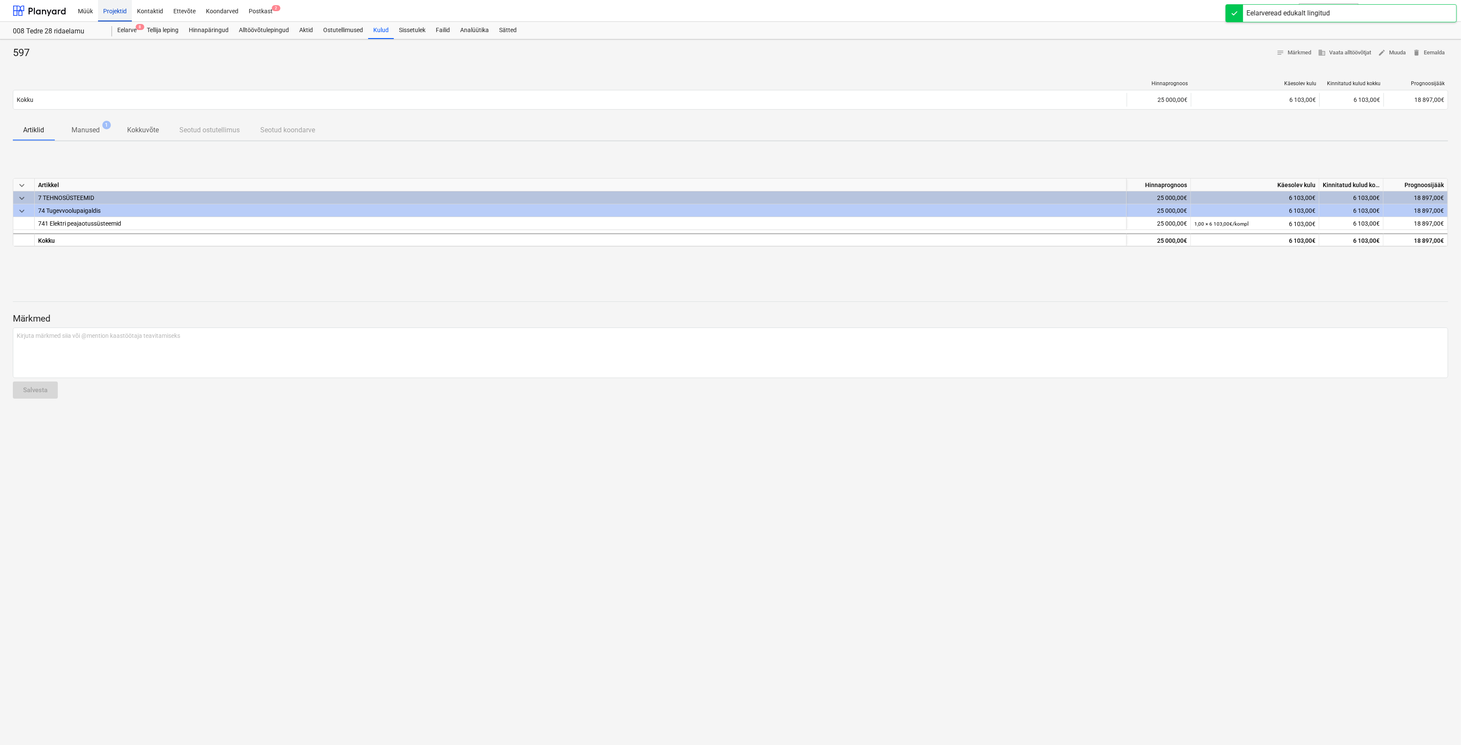
click at [108, 10] on div "Projektid" at bounding box center [115, 11] width 34 height 22
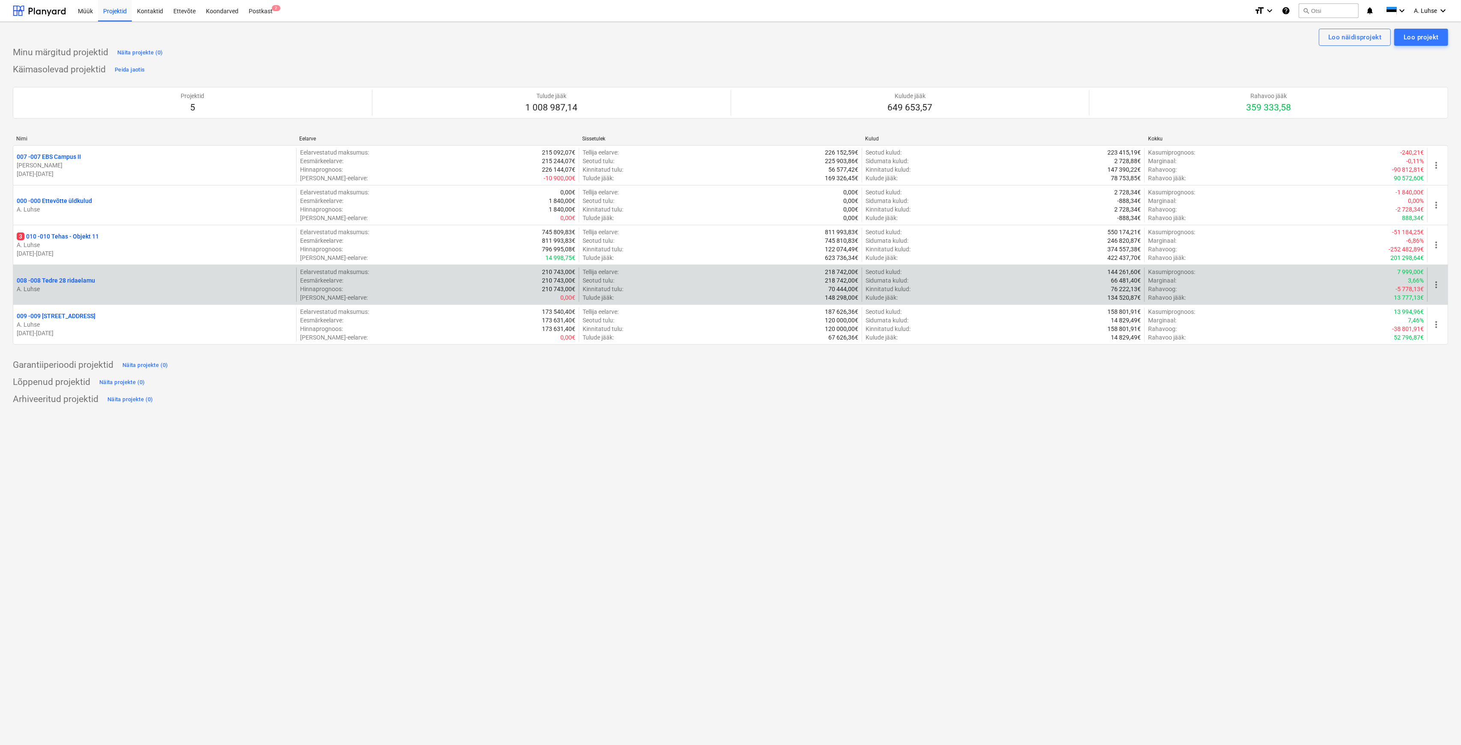
click at [86, 279] on p "008 - 008 Tedre 28 ridaelamu" at bounding box center [56, 280] width 78 height 9
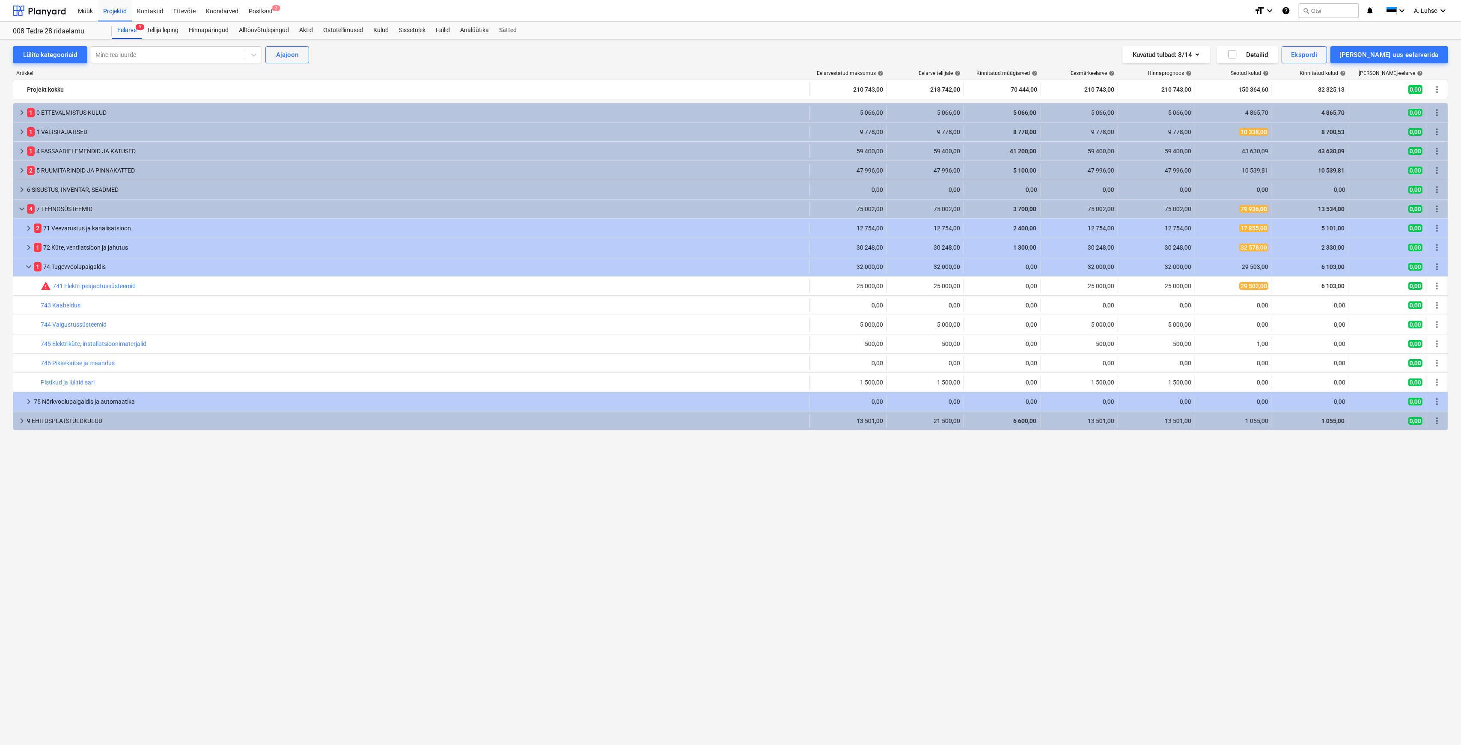
click at [920, 476] on div "keyboard_arrow_right 1 0 ETTEVALMISTUS KULUD 5 066,00 5 066,00 5 066,00 5 066,0…" at bounding box center [731, 408] width 1436 height 611
click at [60, 55] on div "Lülita kategooriaid" at bounding box center [50, 54] width 54 height 11
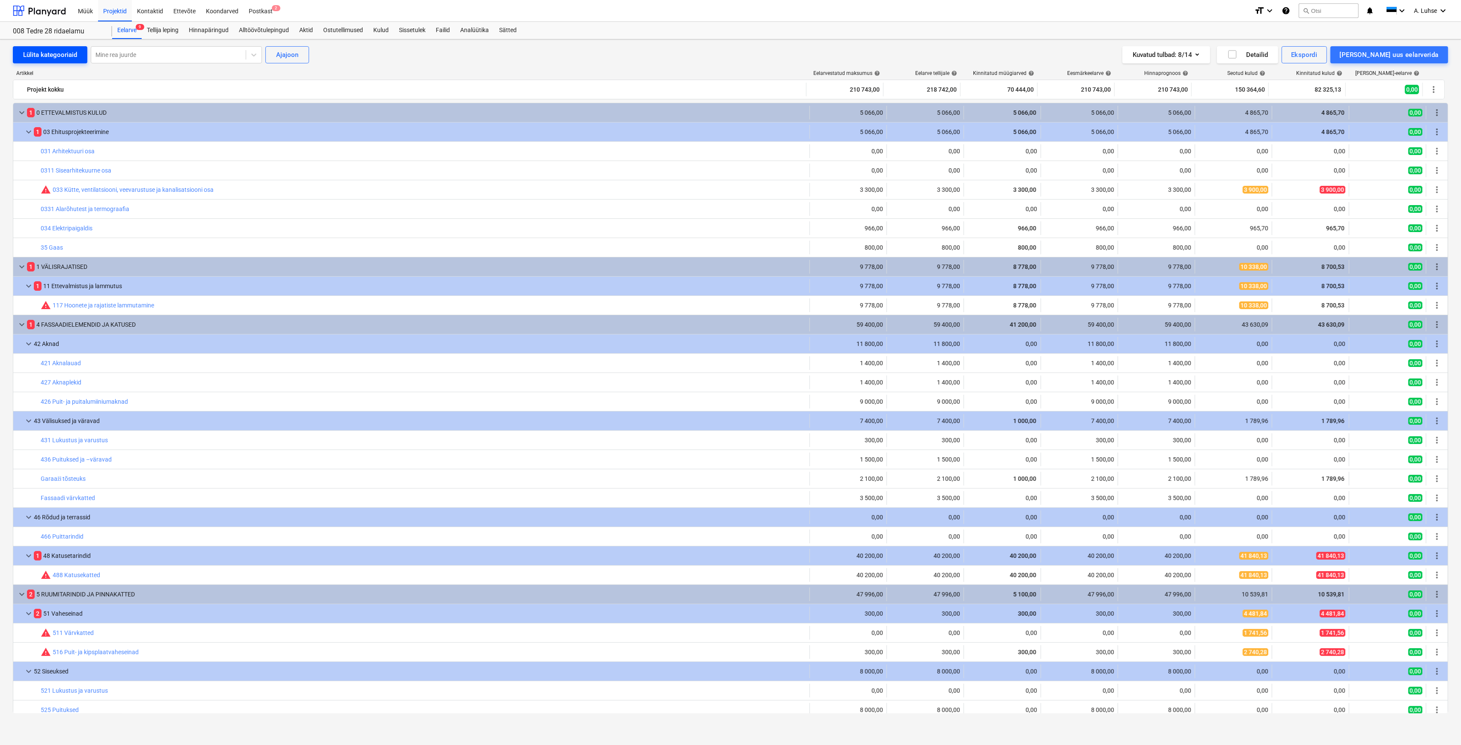
scroll to position [30, 0]
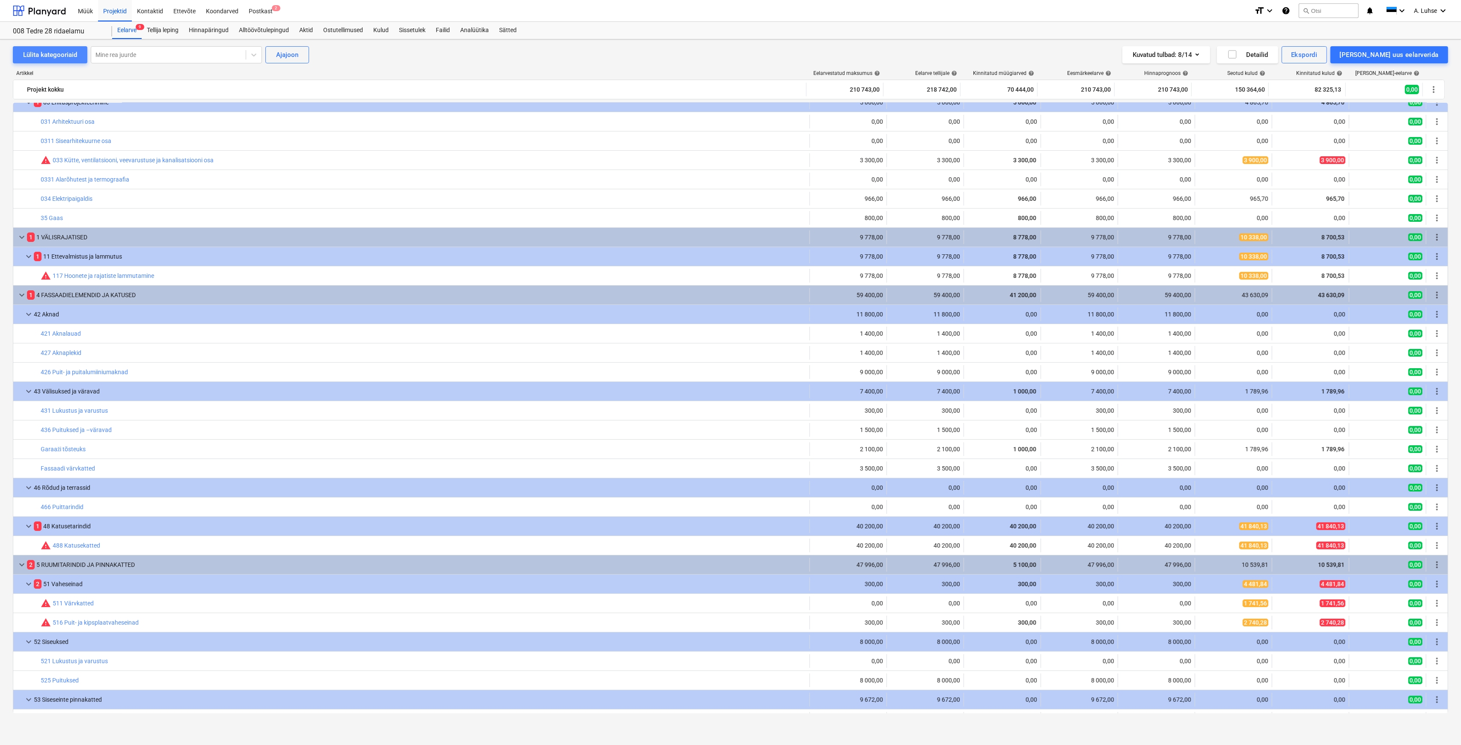
click at [60, 55] on div "Lülita kategooriaid" at bounding box center [50, 54] width 54 height 11
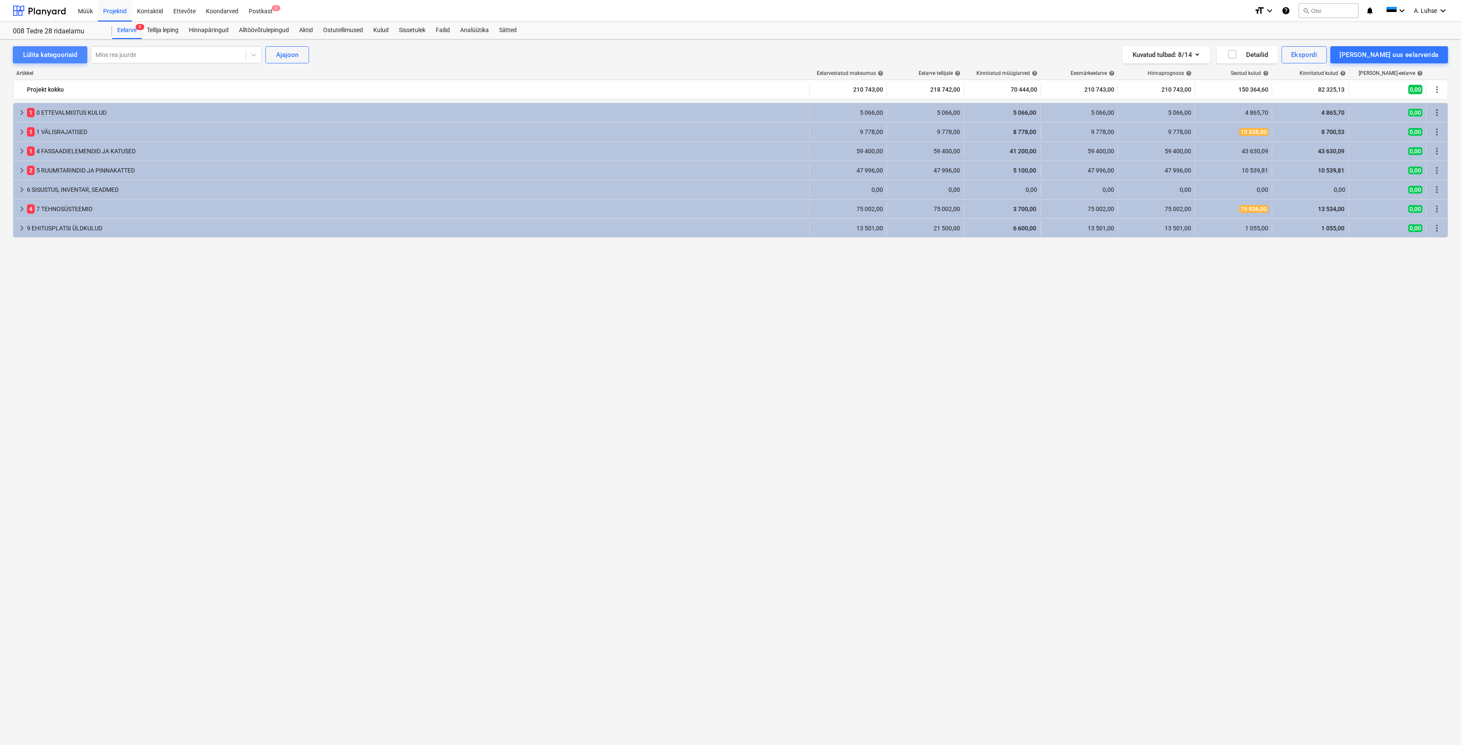
click at [48, 50] on div "Lülita kategooriaid" at bounding box center [50, 54] width 54 height 11
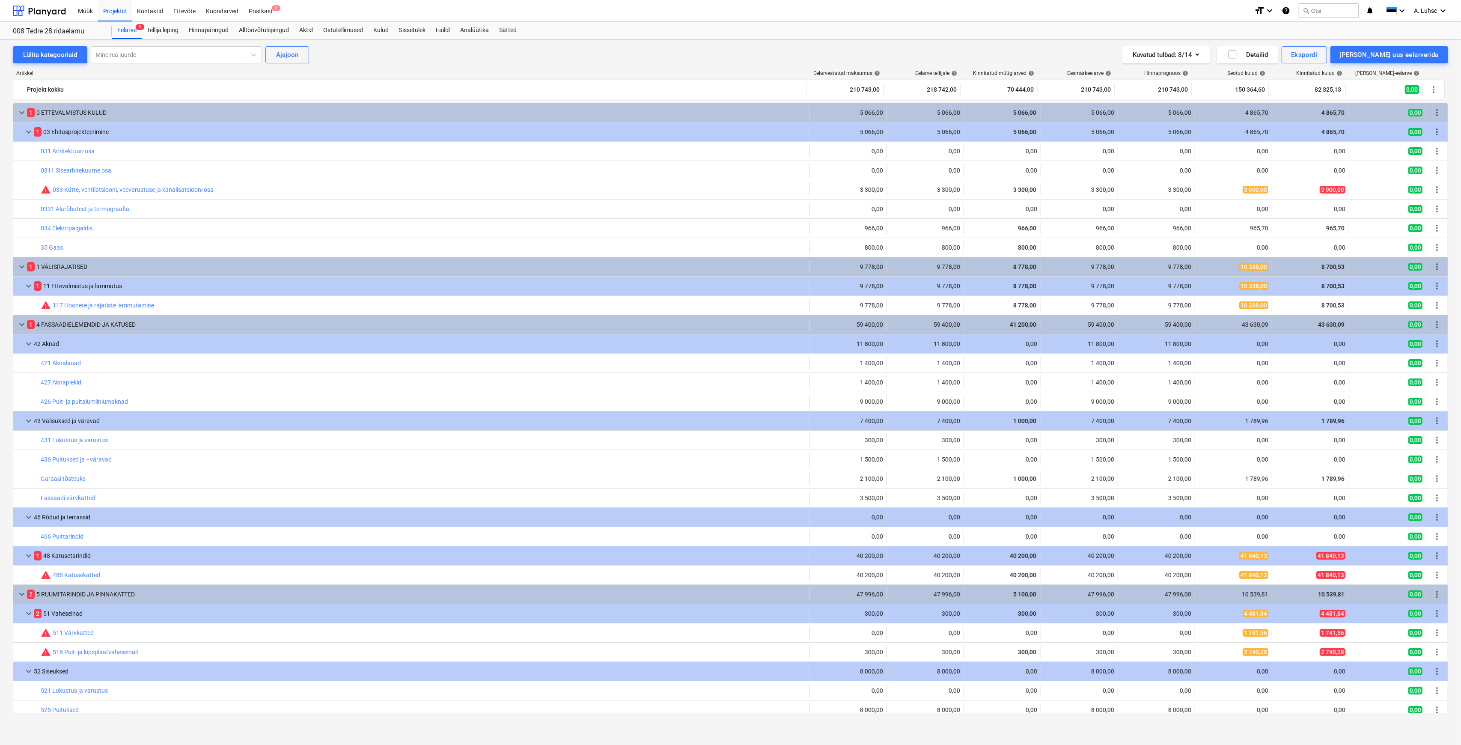
scroll to position [228, 0]
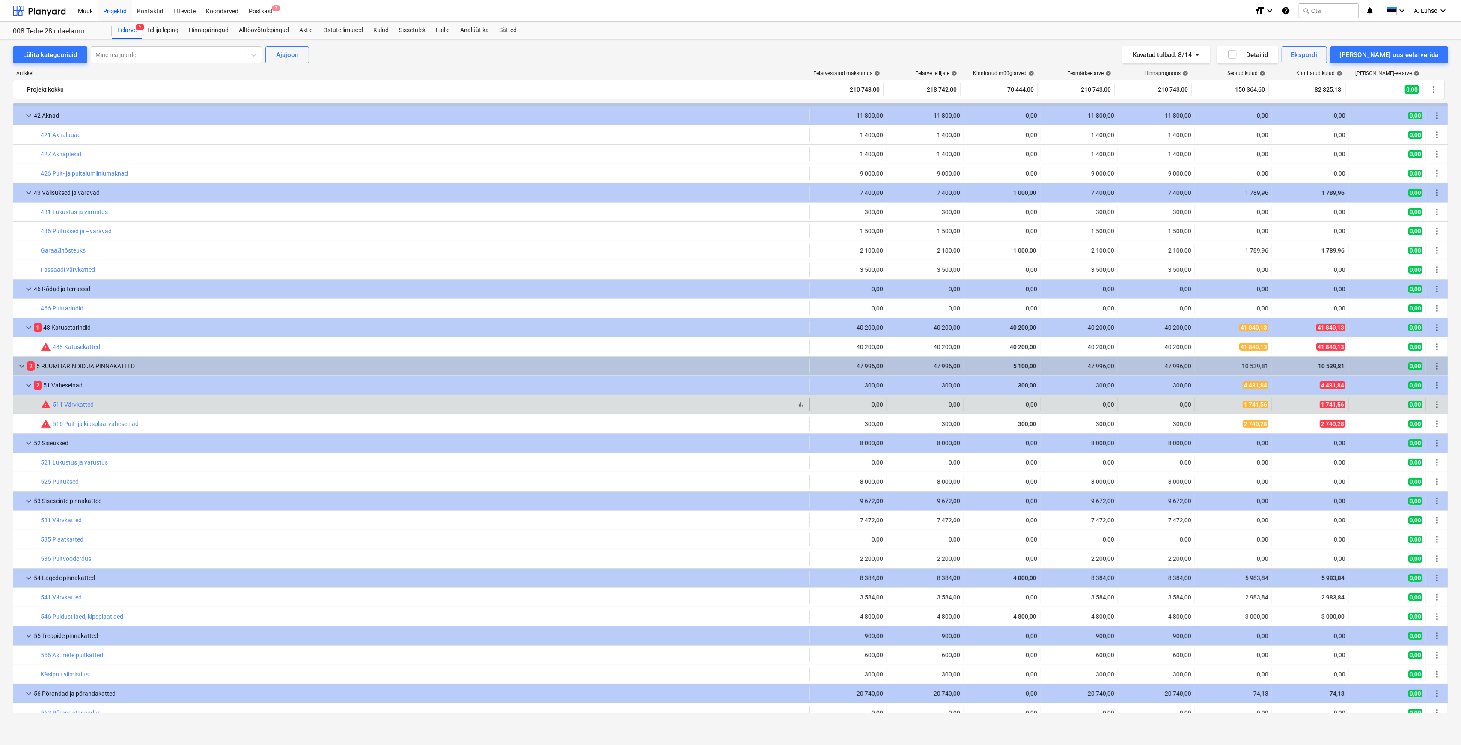
click at [224, 408] on div "bar_chart warning 511 Värvkatted" at bounding box center [424, 405] width 766 height 10
click at [76, 406] on link "511 Värvkatted" at bounding box center [73, 404] width 41 height 7
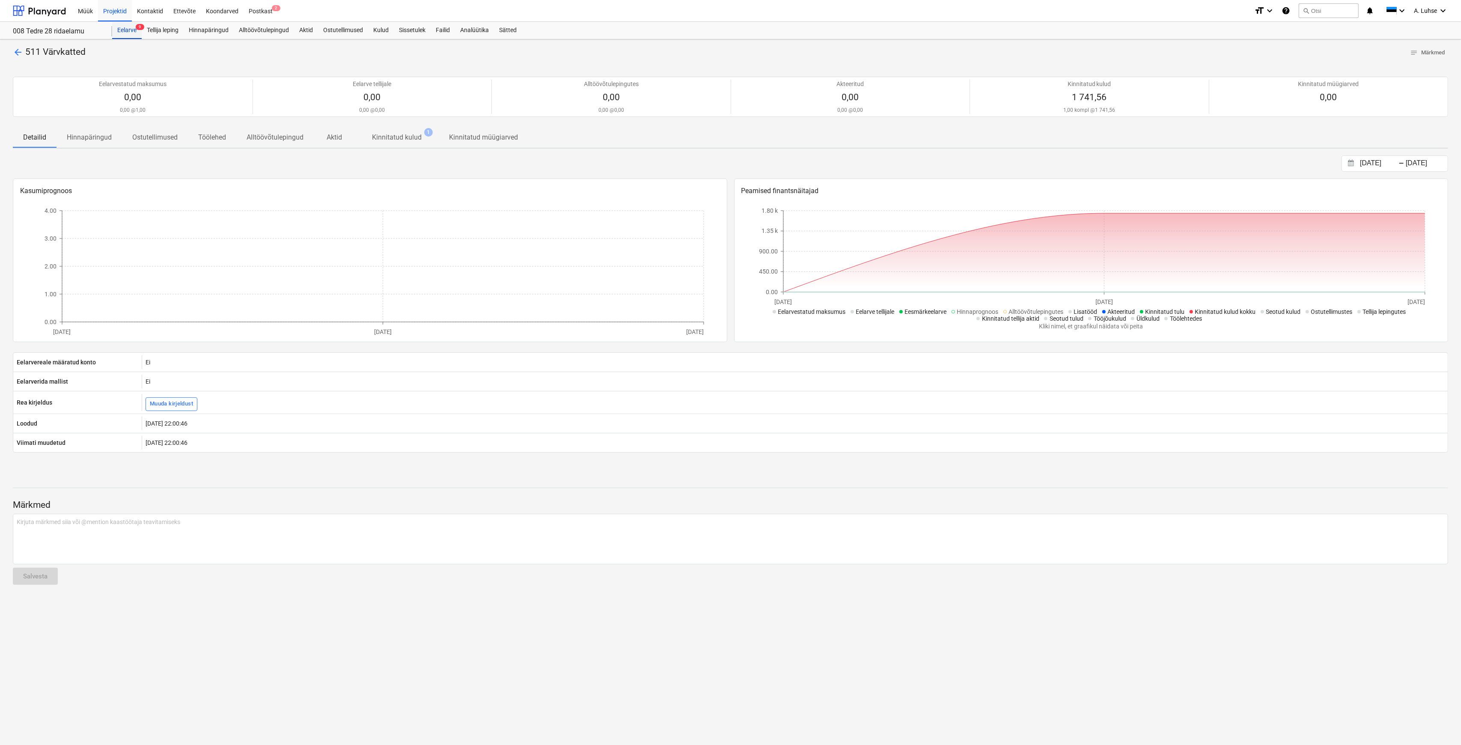
click at [122, 28] on div "Eelarve 9" at bounding box center [127, 30] width 30 height 17
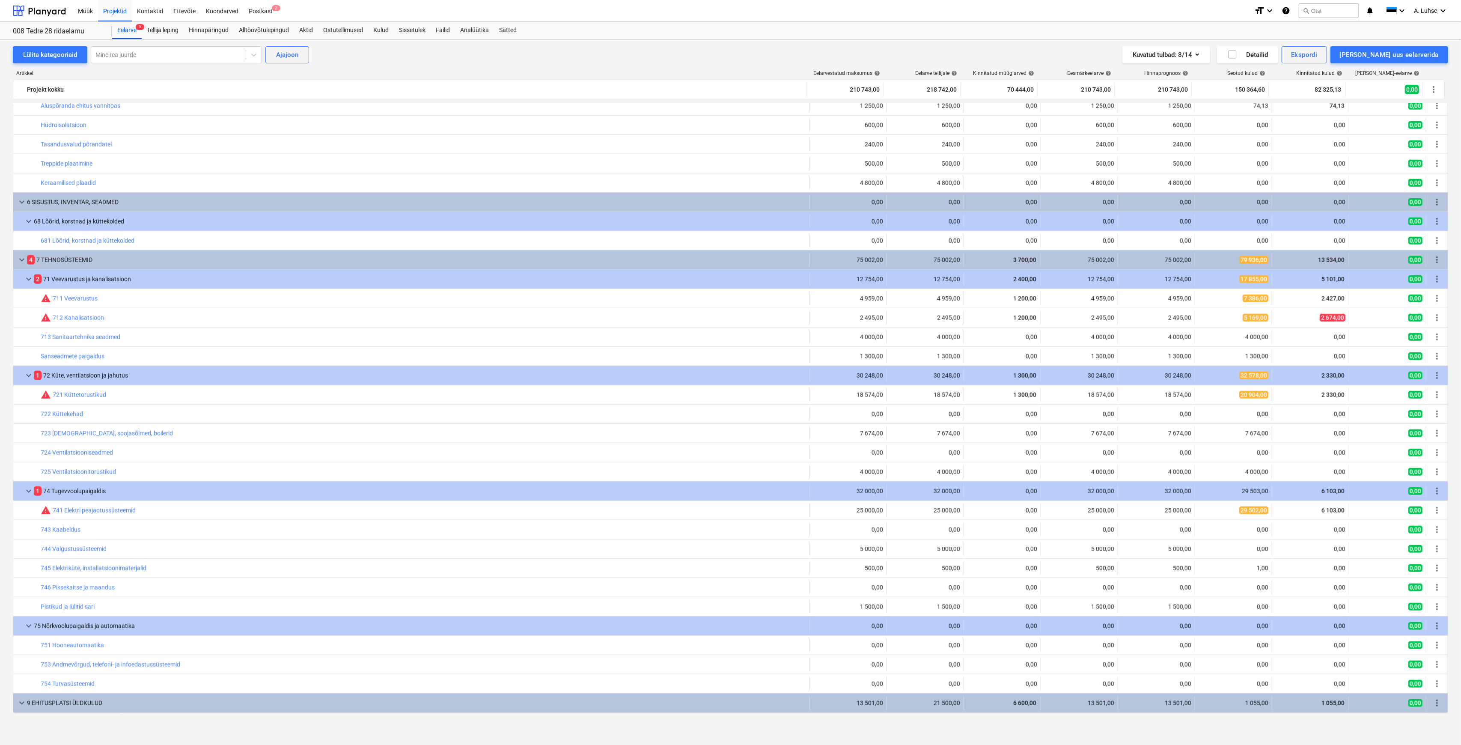
scroll to position [1104, 0]
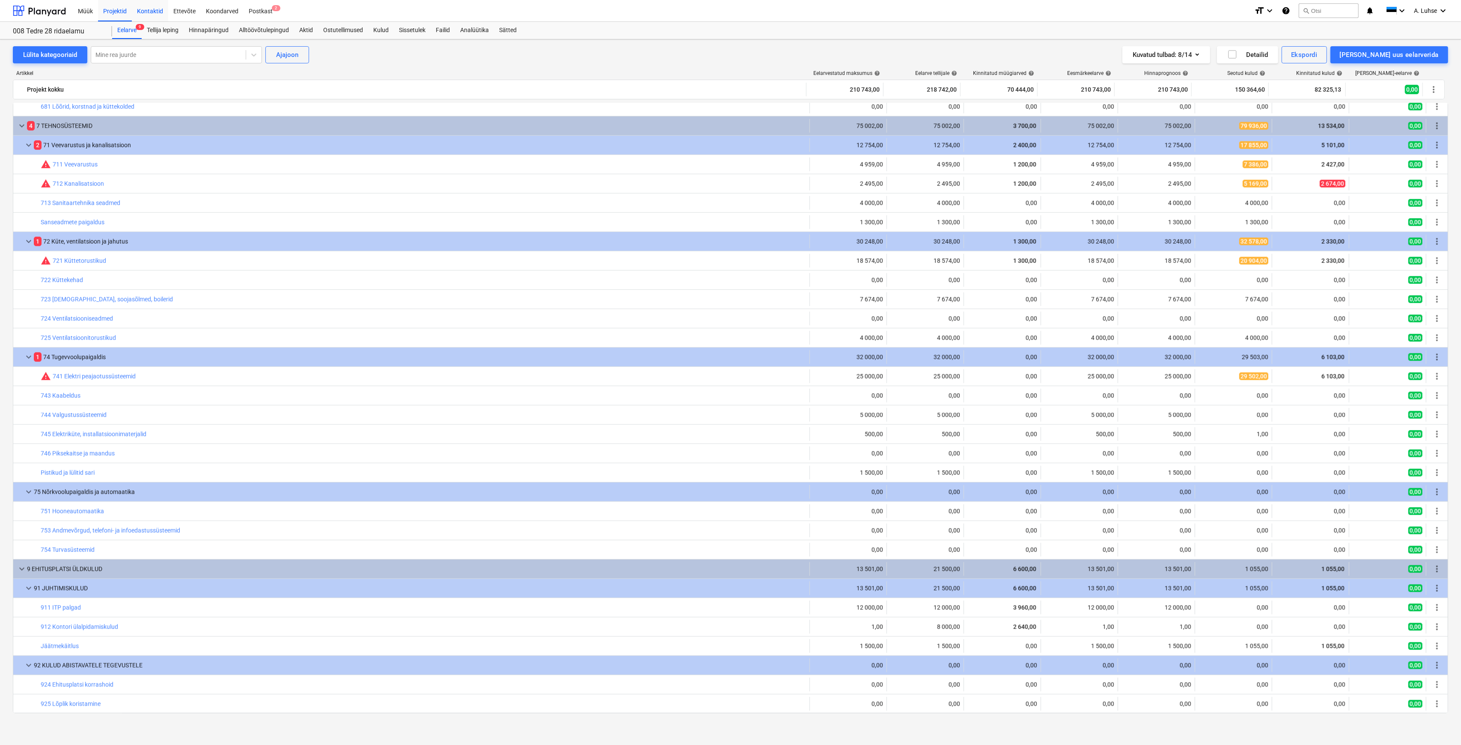
click at [137, 15] on div "Kontaktid" at bounding box center [150, 11] width 36 height 22
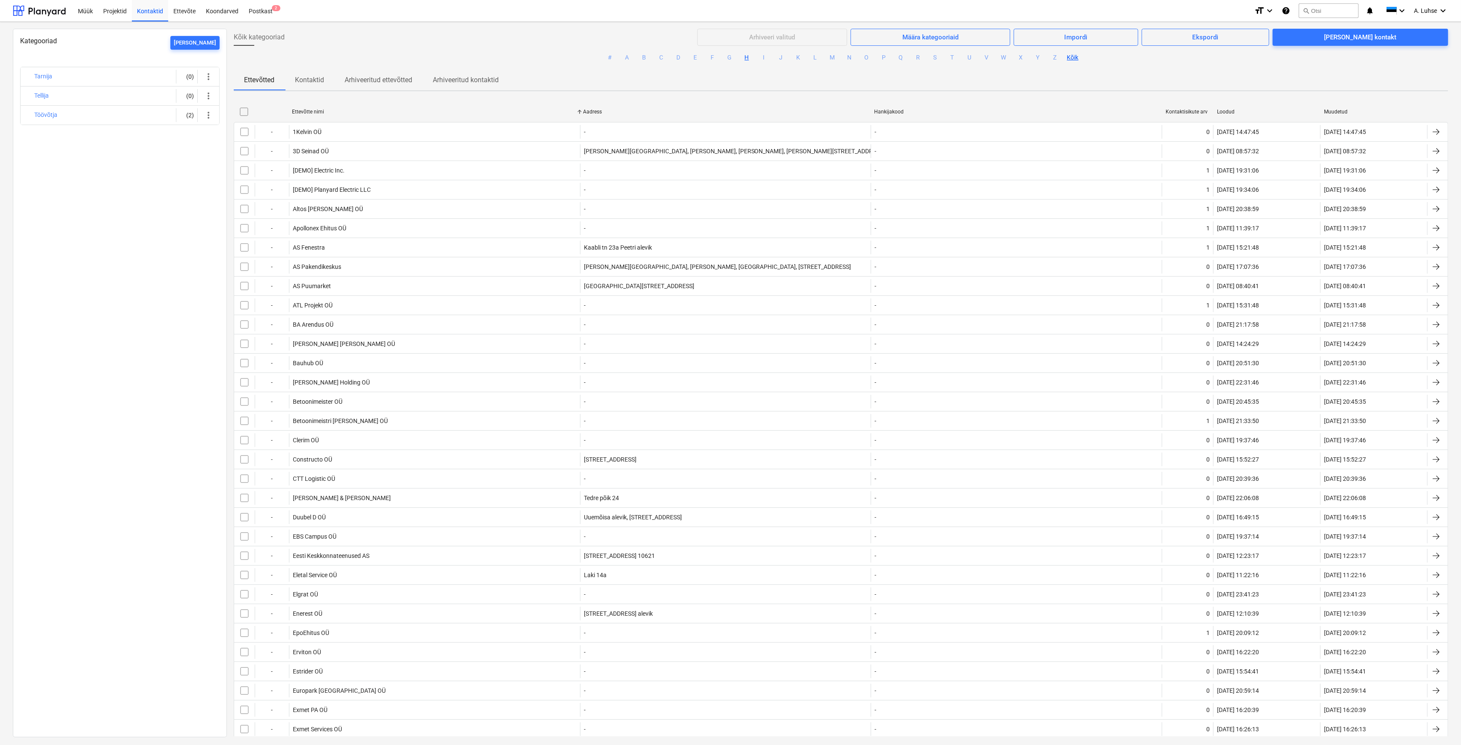
click at [747, 57] on button "H" at bounding box center [747, 58] width 10 height 10
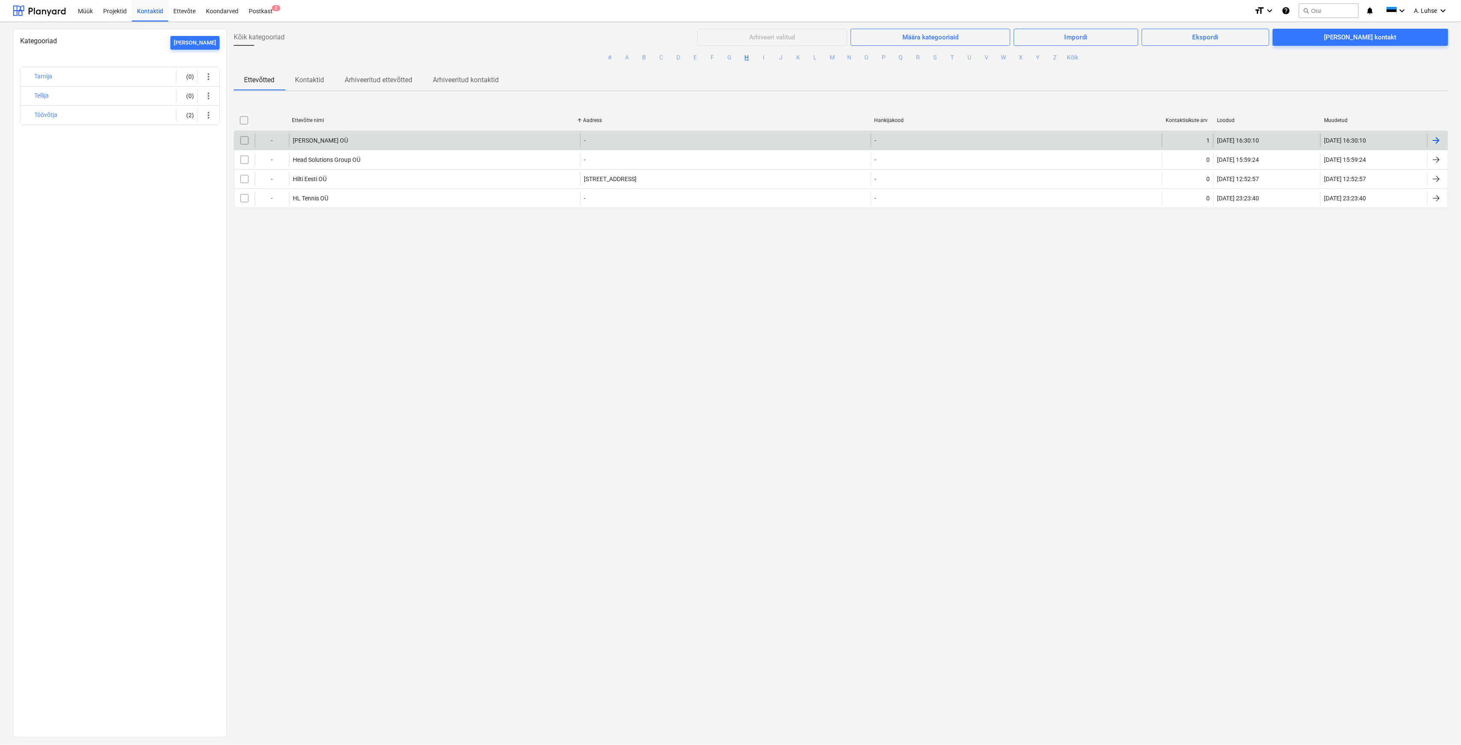
click at [452, 146] on div "[PERSON_NAME] OÜ" at bounding box center [434, 141] width 291 height 14
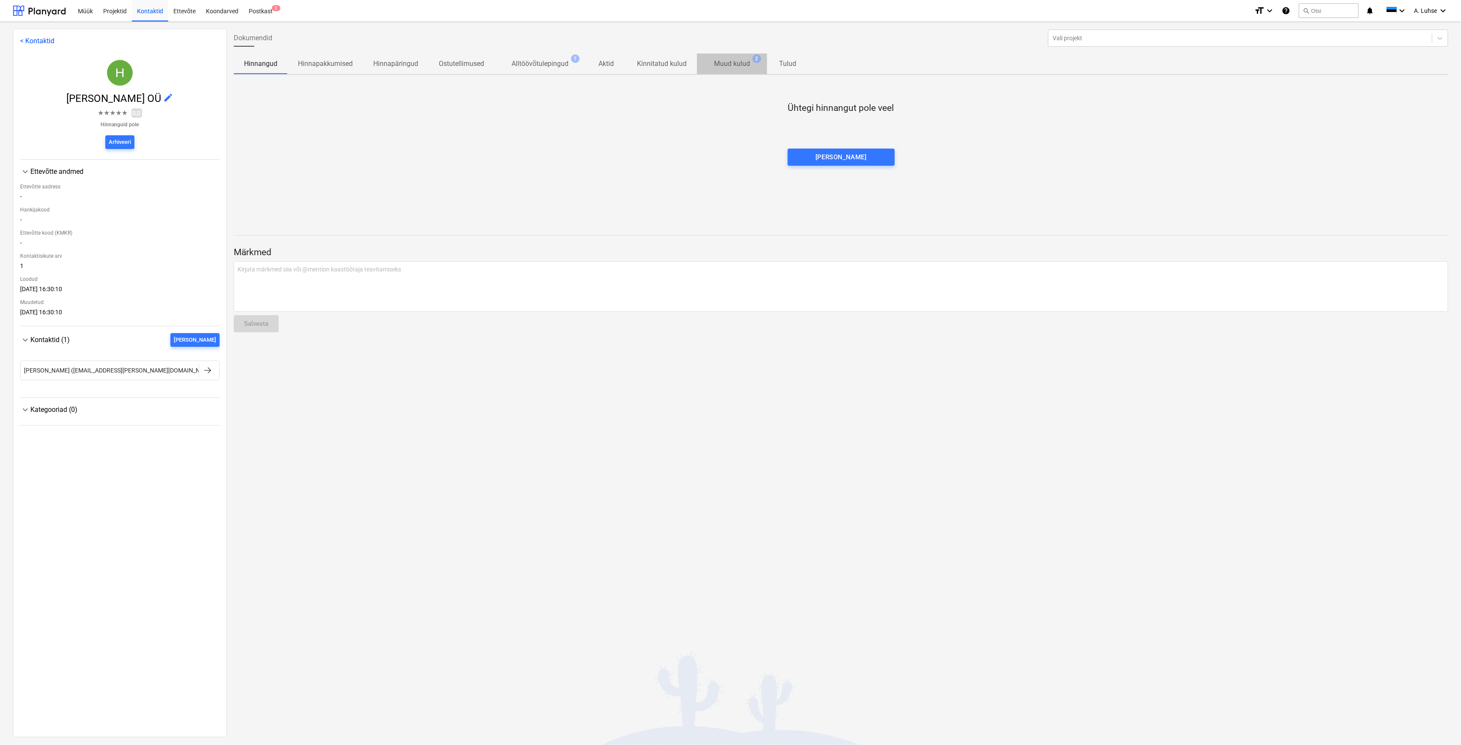
click at [722, 69] on p "Muud kulud" at bounding box center [732, 64] width 36 height 10
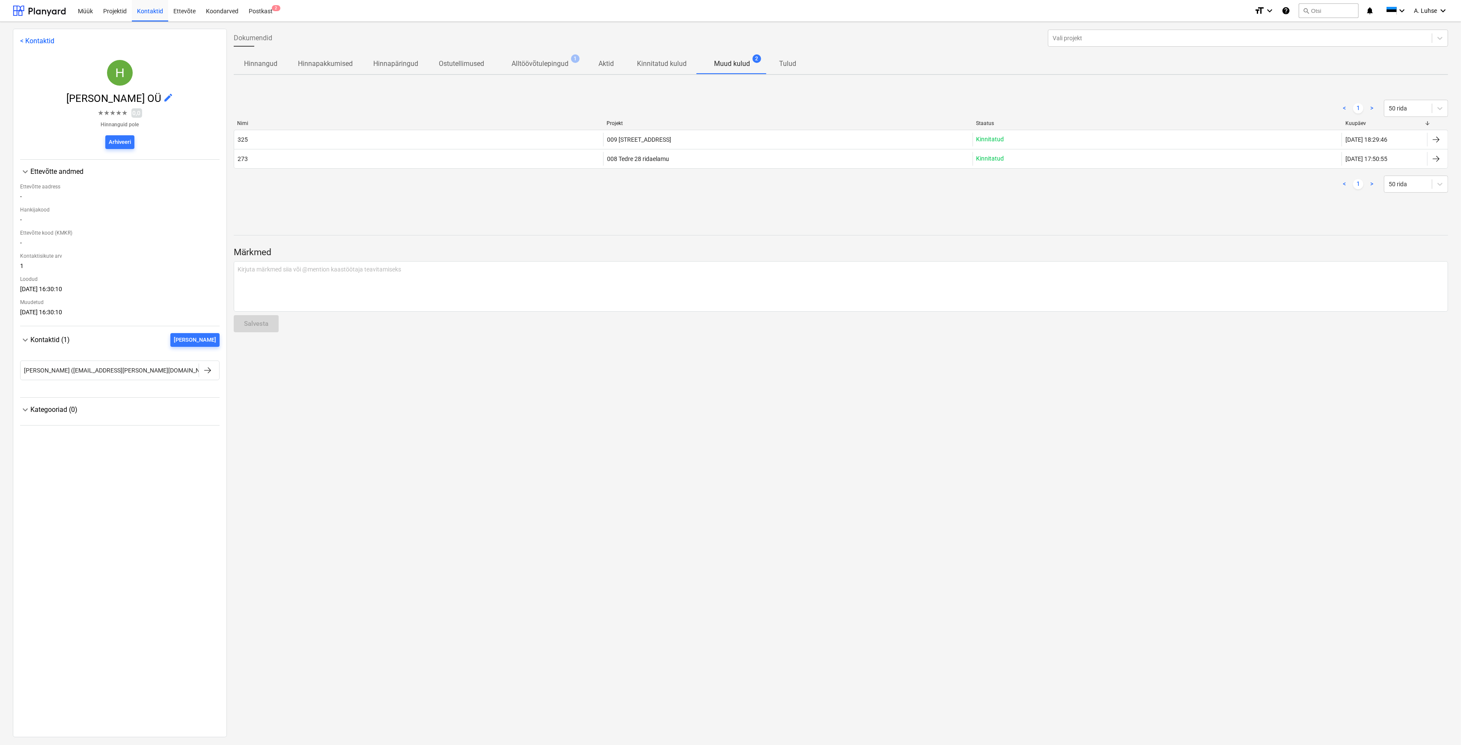
click at [548, 69] on span "Alltöövõtulepingud 1" at bounding box center [540, 64] width 91 height 16
click at [682, 67] on p "Kinnitatud kulud" at bounding box center [662, 64] width 50 height 10
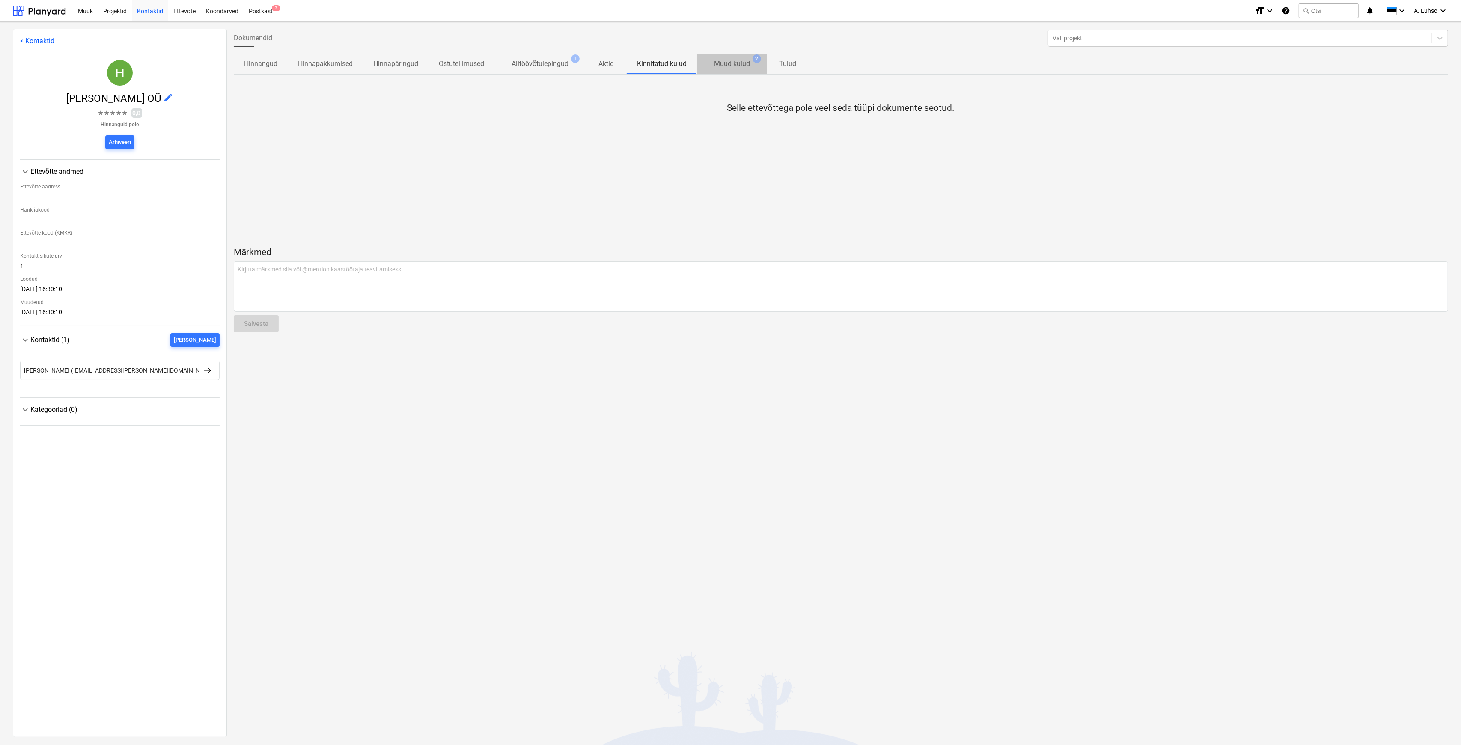
click at [745, 62] on p "Muud kulud" at bounding box center [732, 64] width 36 height 10
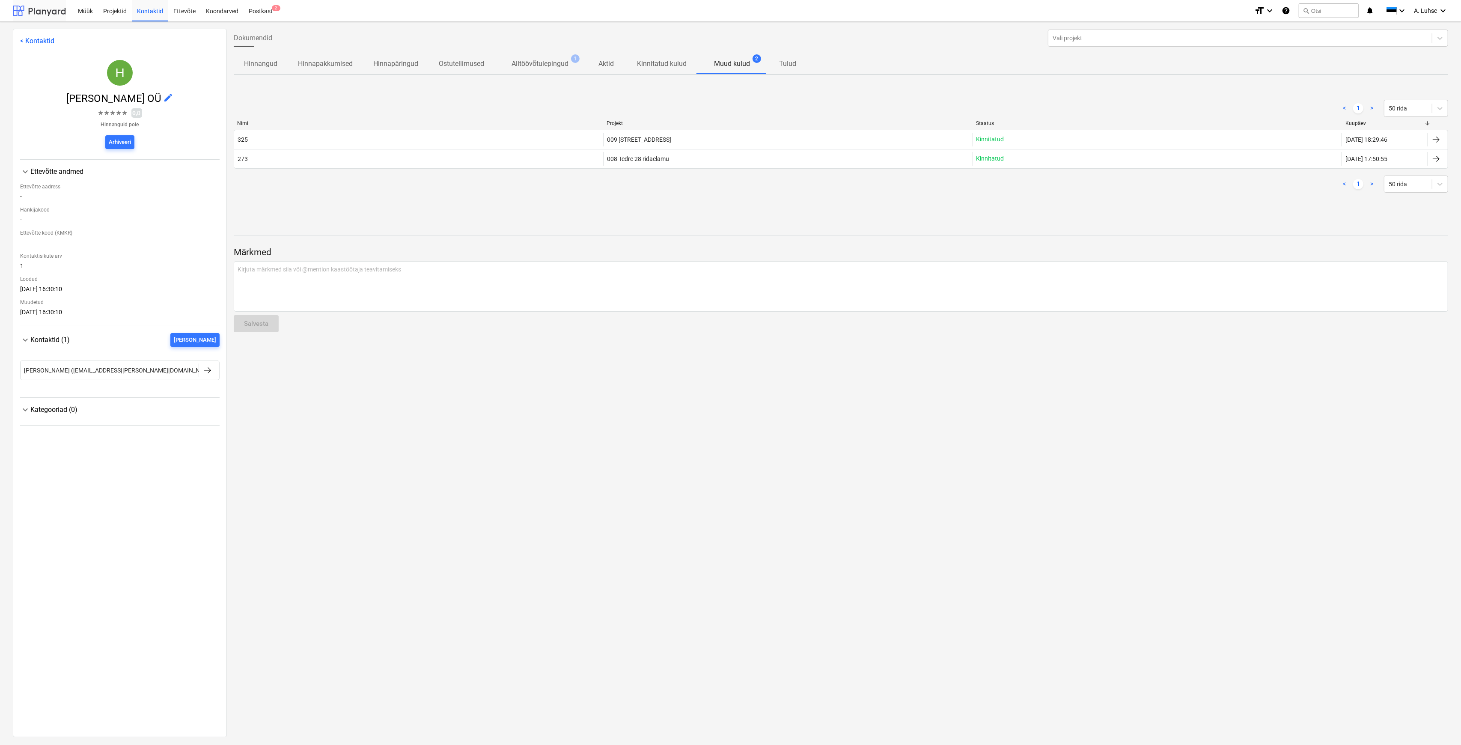
click at [42, 16] on div at bounding box center [39, 10] width 53 height 21
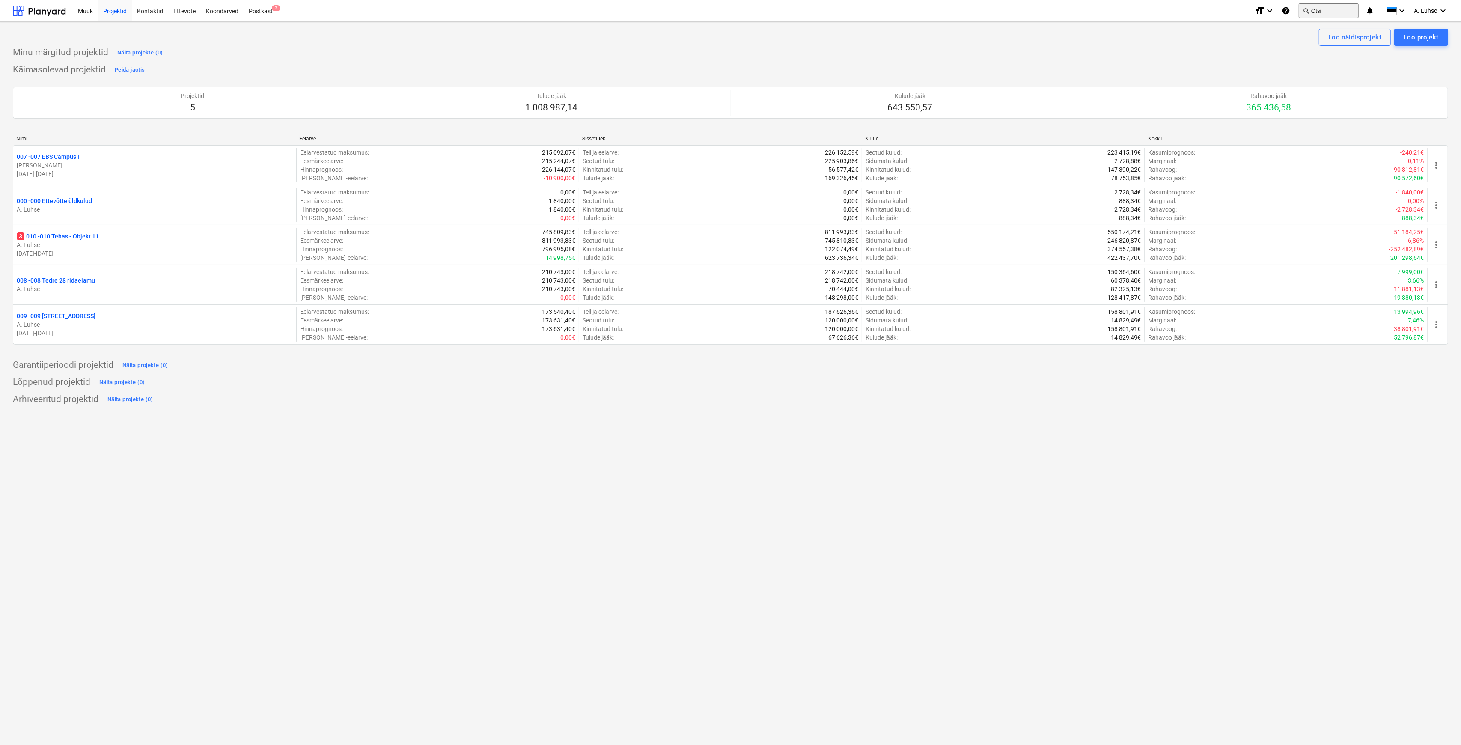
click at [1314, 14] on button "search Otsi" at bounding box center [1329, 10] width 60 height 15
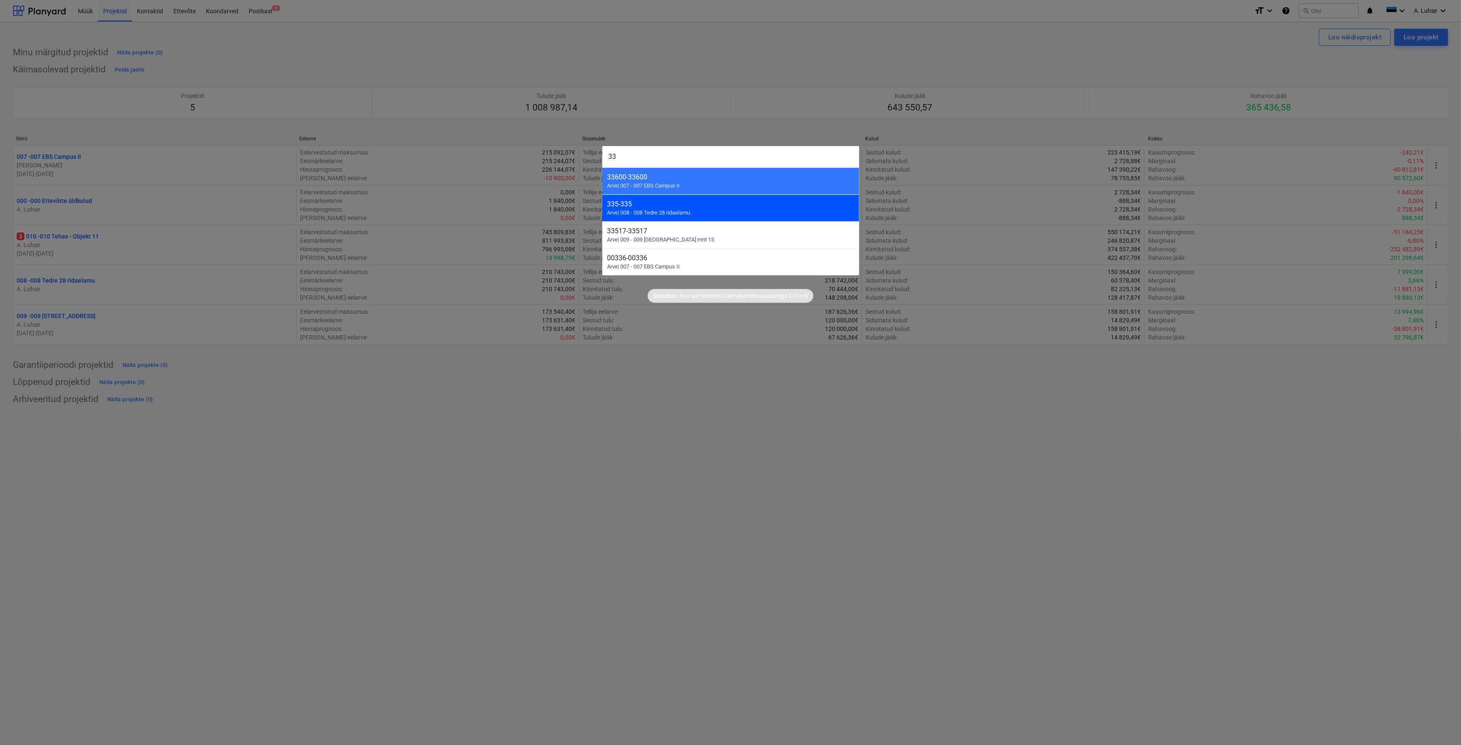
type input "33"
click at [727, 204] on div "335 - 335" at bounding box center [731, 204] width 247 height 8
